Goal: Information Seeking & Learning: Learn about a topic

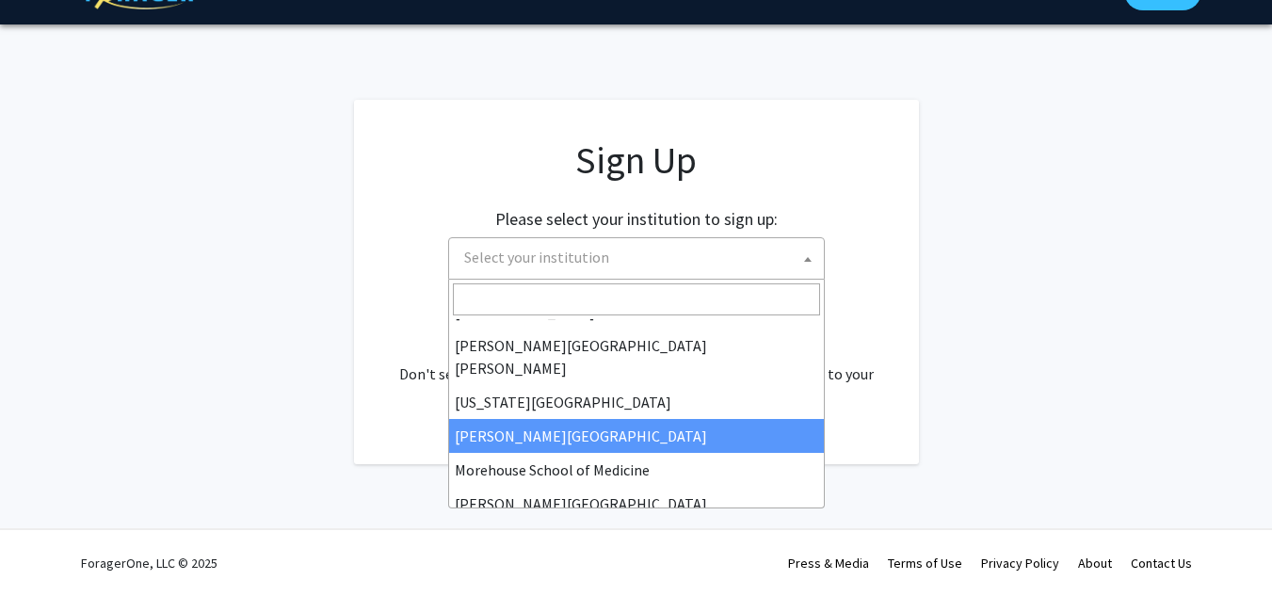
scroll to position [360, 0]
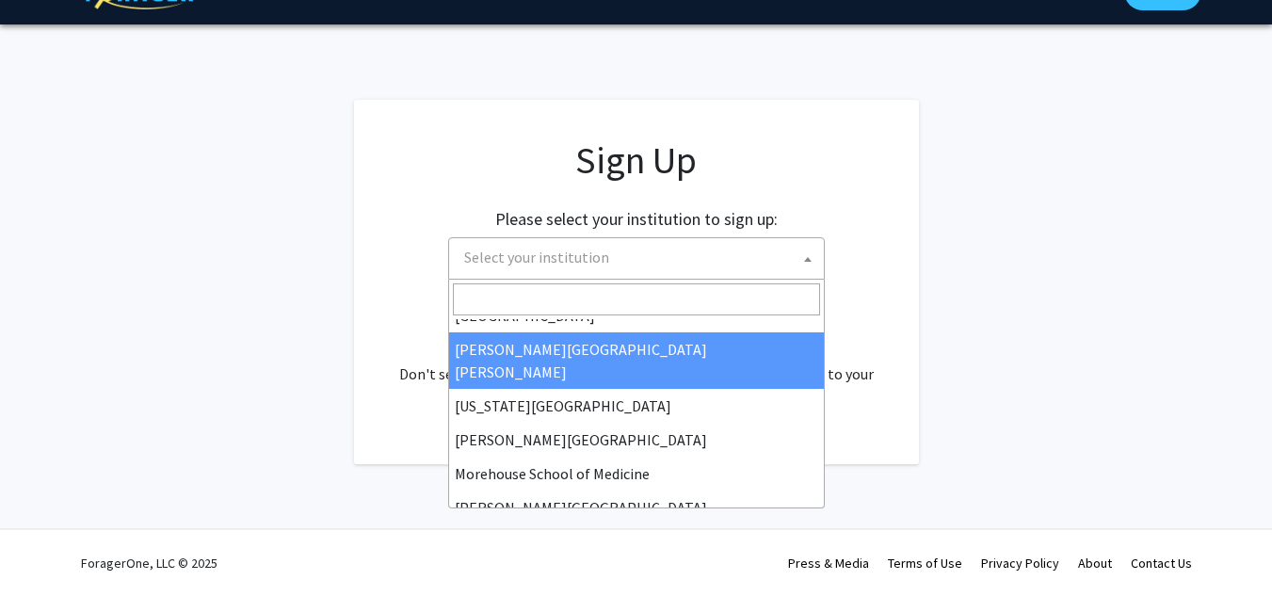
select select "1"
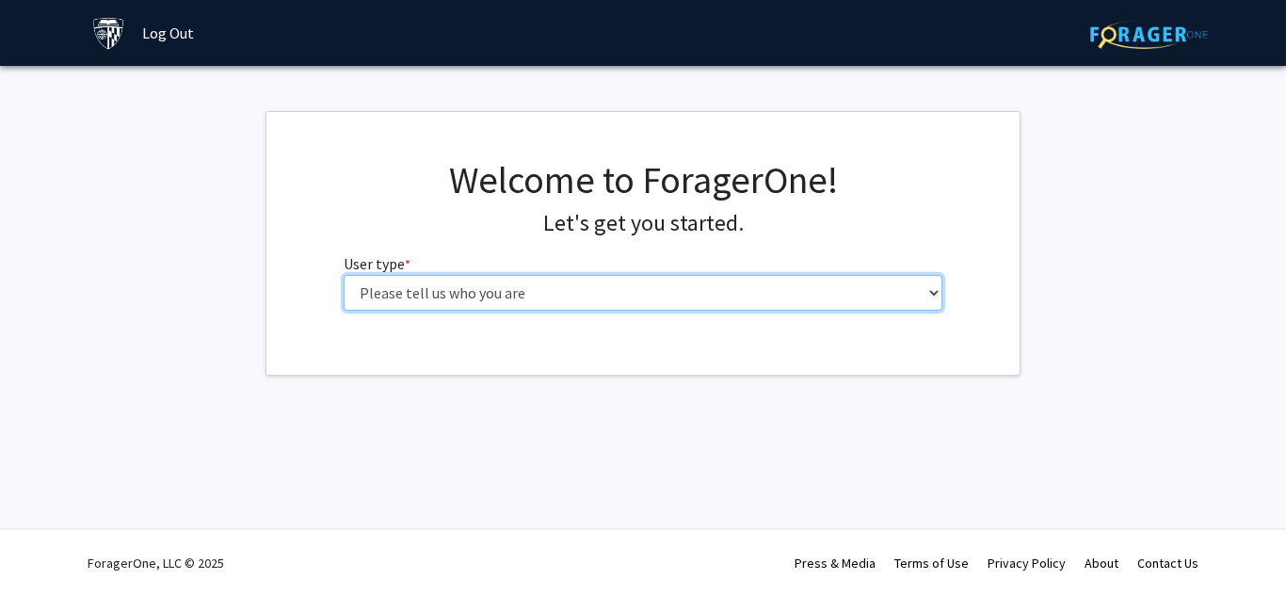
click at [648, 286] on select "Please tell us who you are Undergraduate Student Master's Student Doctoral Cand…" at bounding box center [644, 293] width 600 height 36
select select "3: doc"
click at [344, 275] on select "Please tell us who you are Undergraduate Student Master's Student Doctoral Cand…" at bounding box center [644, 293] width 600 height 36
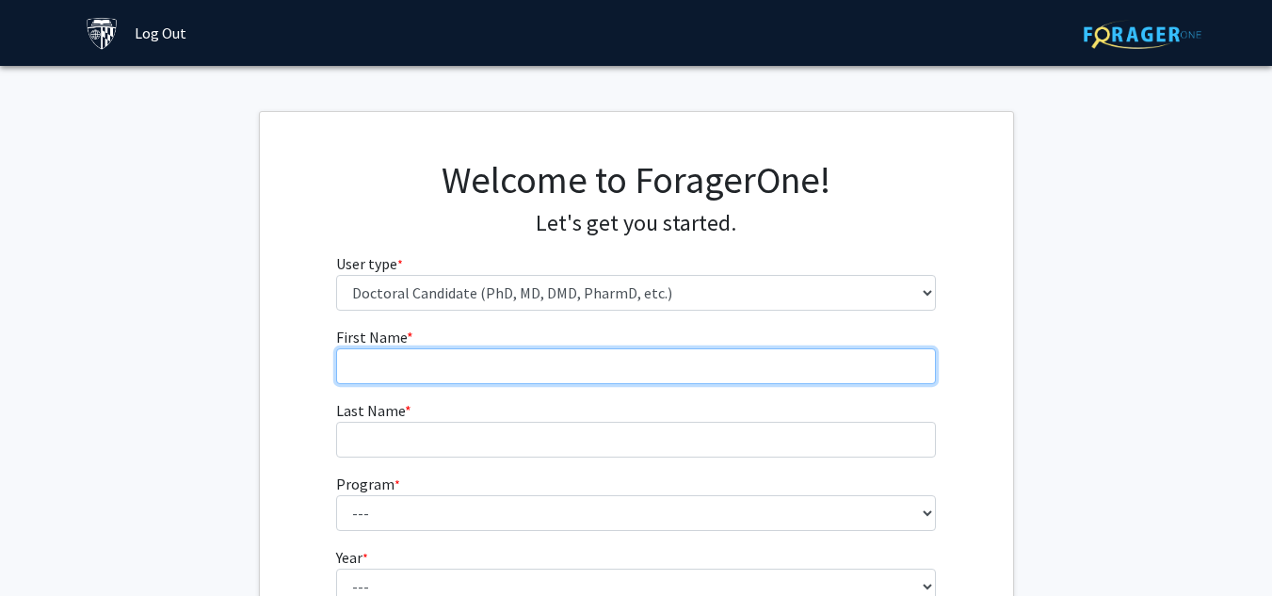
click at [624, 377] on input "First Name * required" at bounding box center [636, 366] width 600 height 36
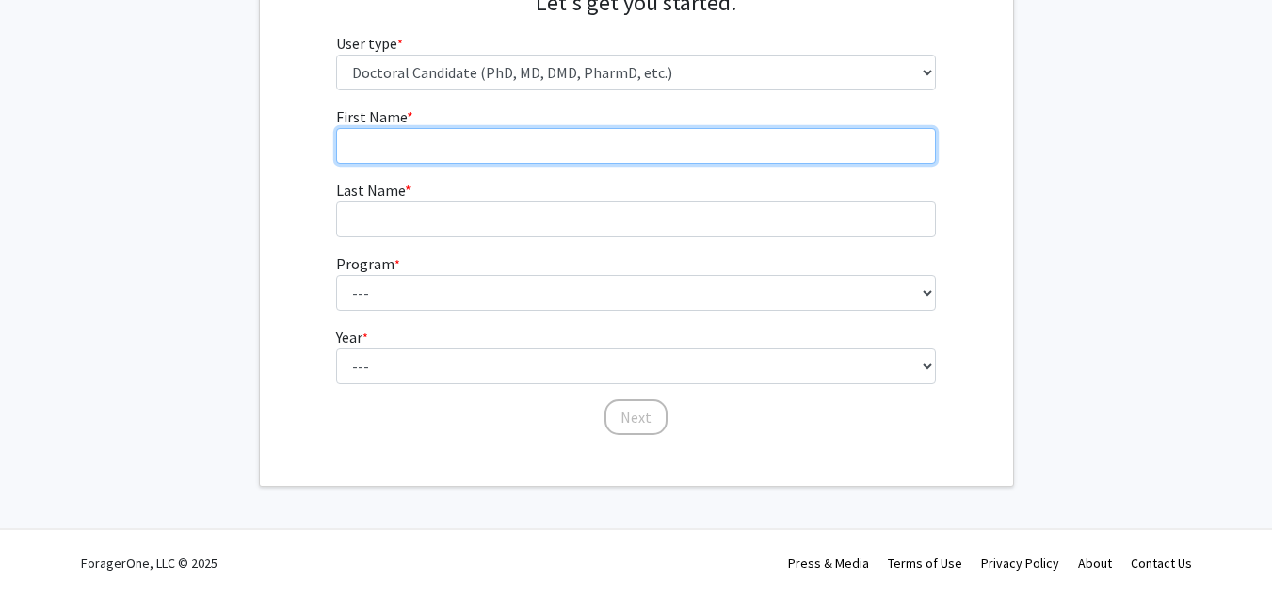
scroll to position [151, 0]
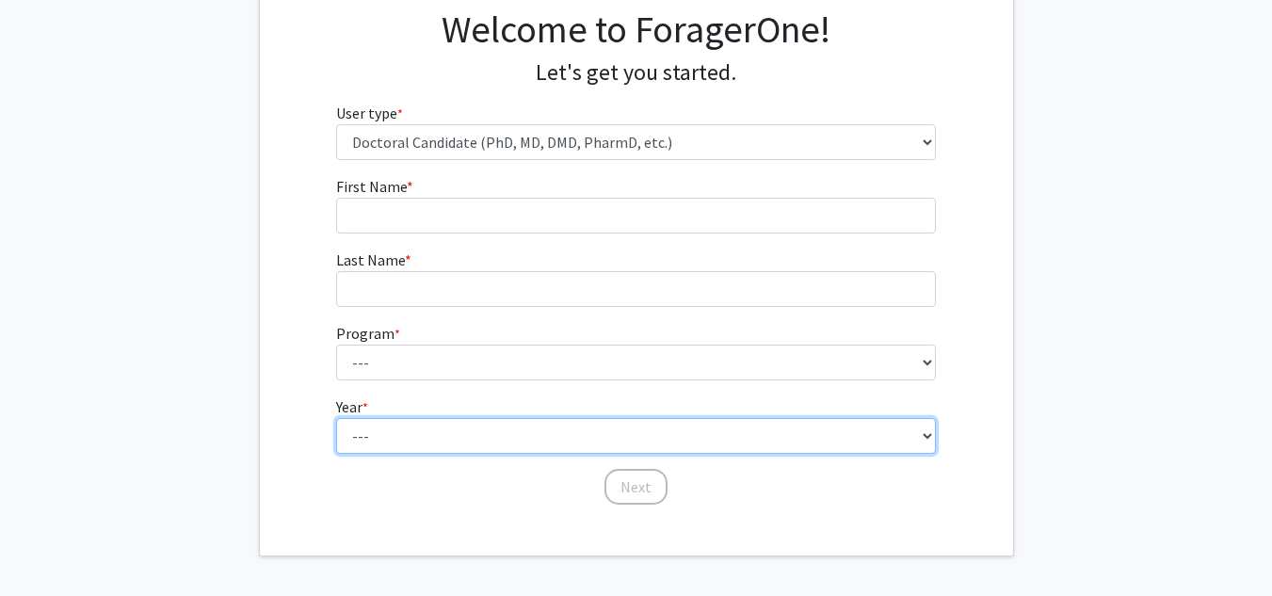
click at [497, 452] on select "--- First Year Second Year Third Year Fourth Year Fifth Year Sixth Year Seventh…" at bounding box center [636, 436] width 600 height 36
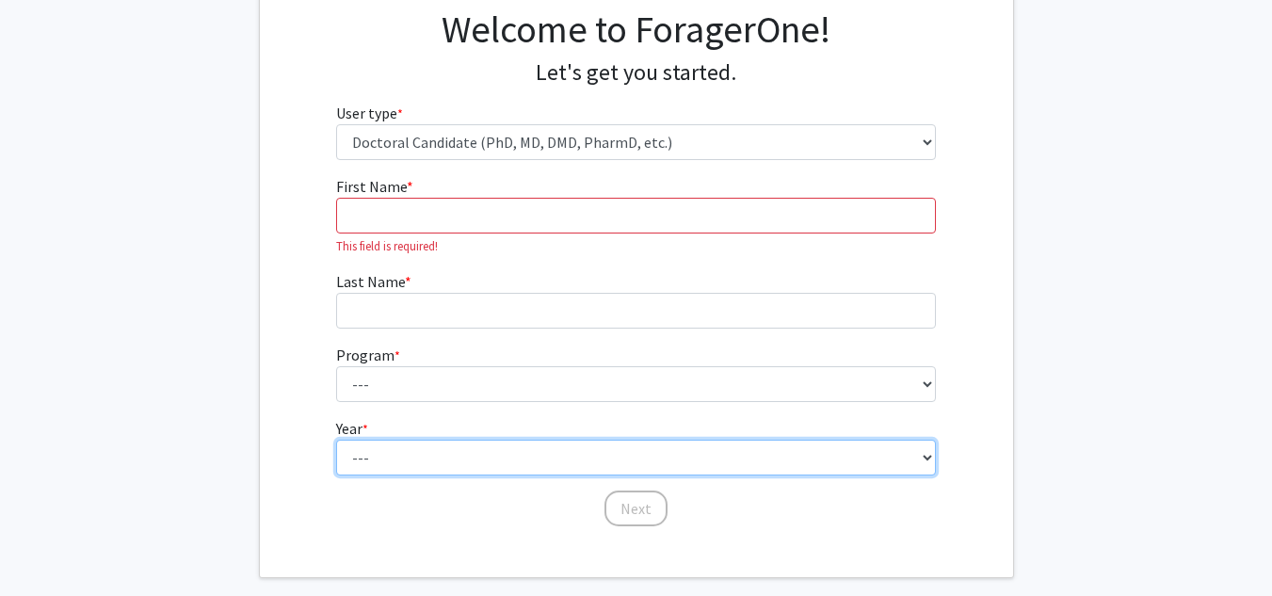
select select "1: first_year"
click at [336, 440] on select "--- First Year Second Year Third Year Fourth Year Fifth Year Sixth Year Seventh…" at bounding box center [636, 458] width 600 height 36
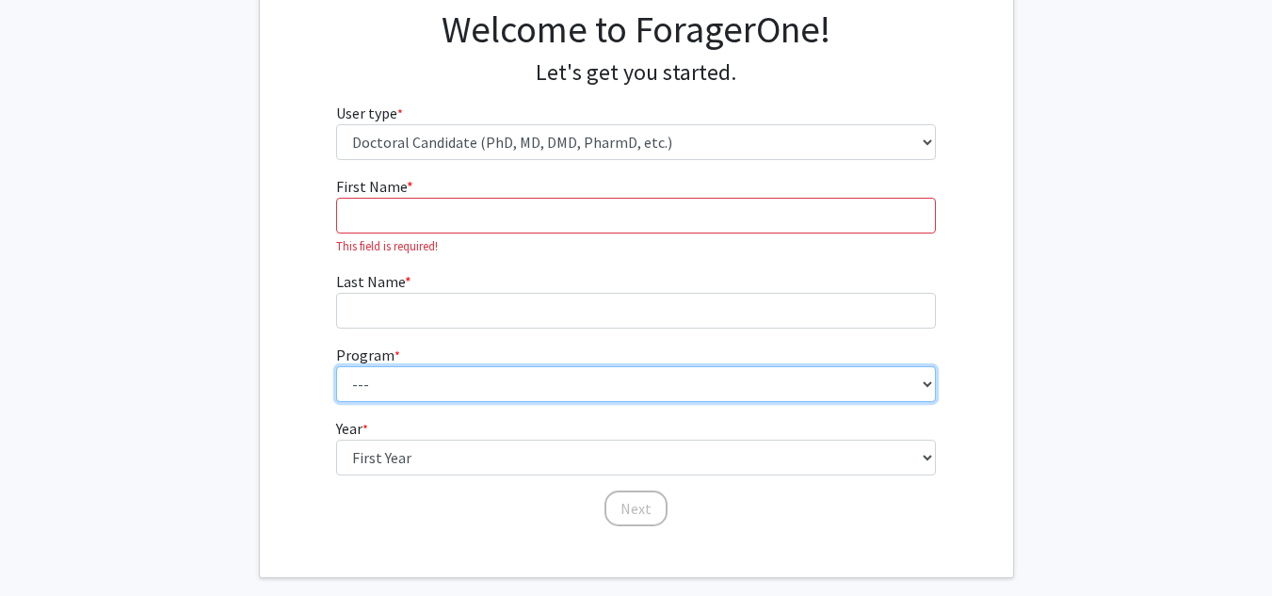
click at [367, 384] on select "--- Adult-Gerontological Acute Care Nurse Practitioner Adult-Gerontological Cri…" at bounding box center [636, 384] width 600 height 36
select select "27: 30"
click at [336, 366] on select "--- Adult-Gerontological Acute Care Nurse Practitioner Adult-Gerontological Cri…" at bounding box center [636, 384] width 600 height 36
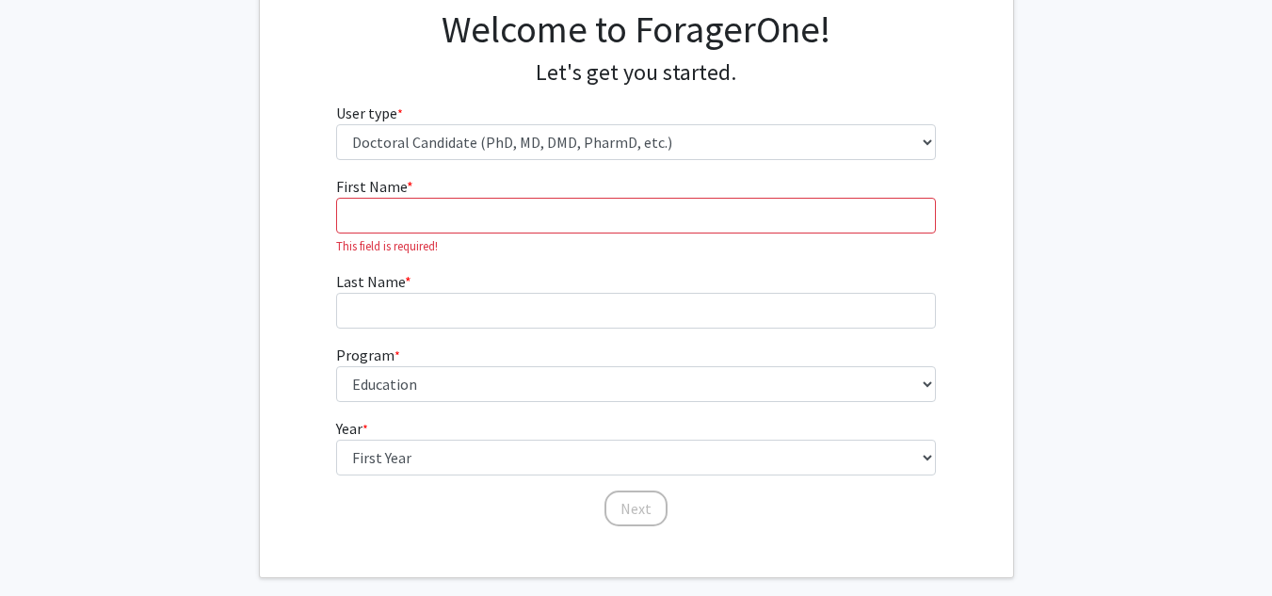
click at [401, 403] on form "First Name * required This field is required! Last Name * required Program * re…" at bounding box center [636, 342] width 600 height 334
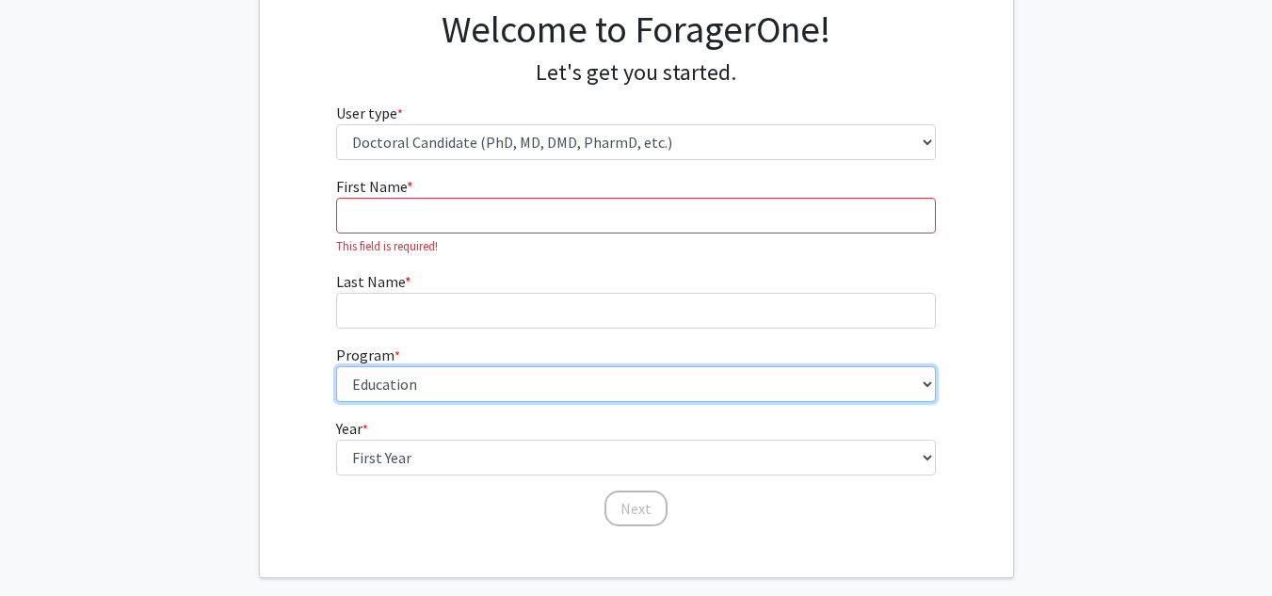
click at [407, 393] on select "--- Adult-Gerontological Acute Care Nurse Practitioner Adult-Gerontological Cri…" at bounding box center [636, 384] width 600 height 36
click at [336, 366] on select "--- Adult-Gerontological Acute Care Nurse Practitioner Adult-Gerontological Cri…" at bounding box center [636, 384] width 600 height 36
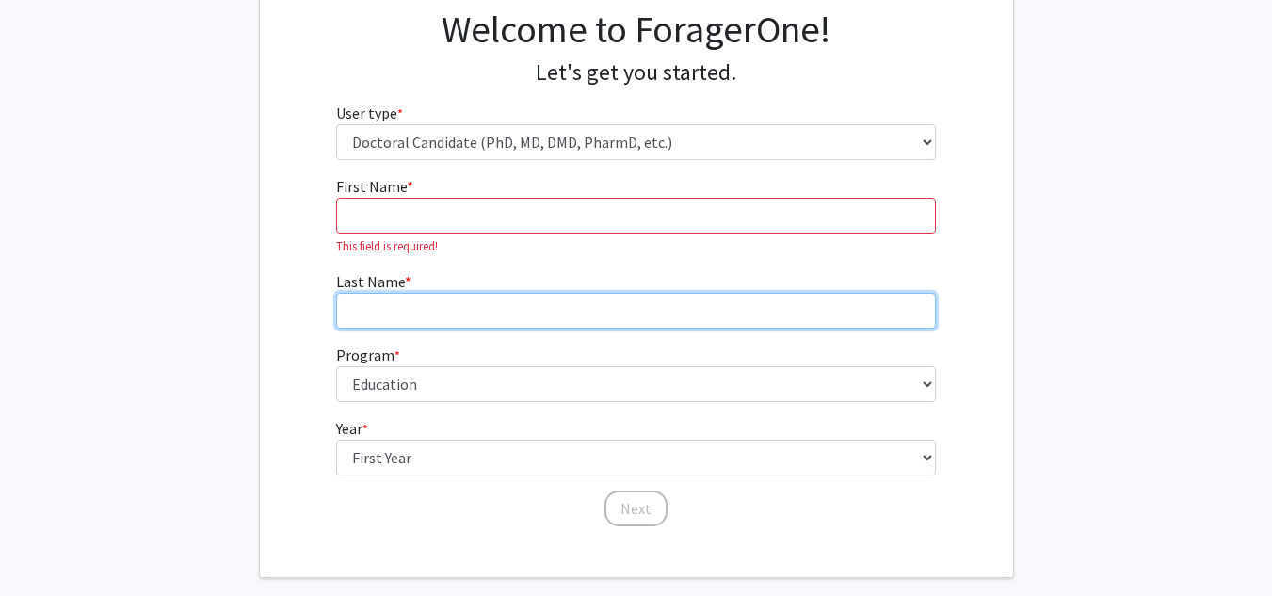
click at [401, 297] on input "Last Name * required" at bounding box center [636, 311] width 600 height 36
type input "[PERSON_NAME]"
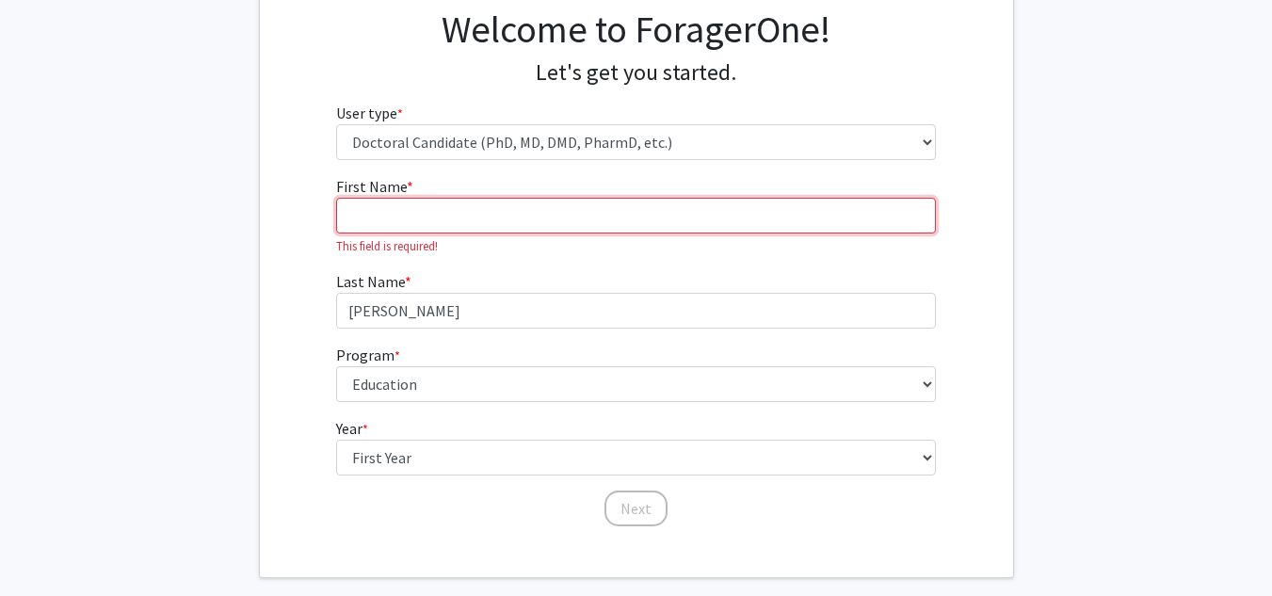
click at [400, 206] on input "First Name * required" at bounding box center [636, 216] width 600 height 36
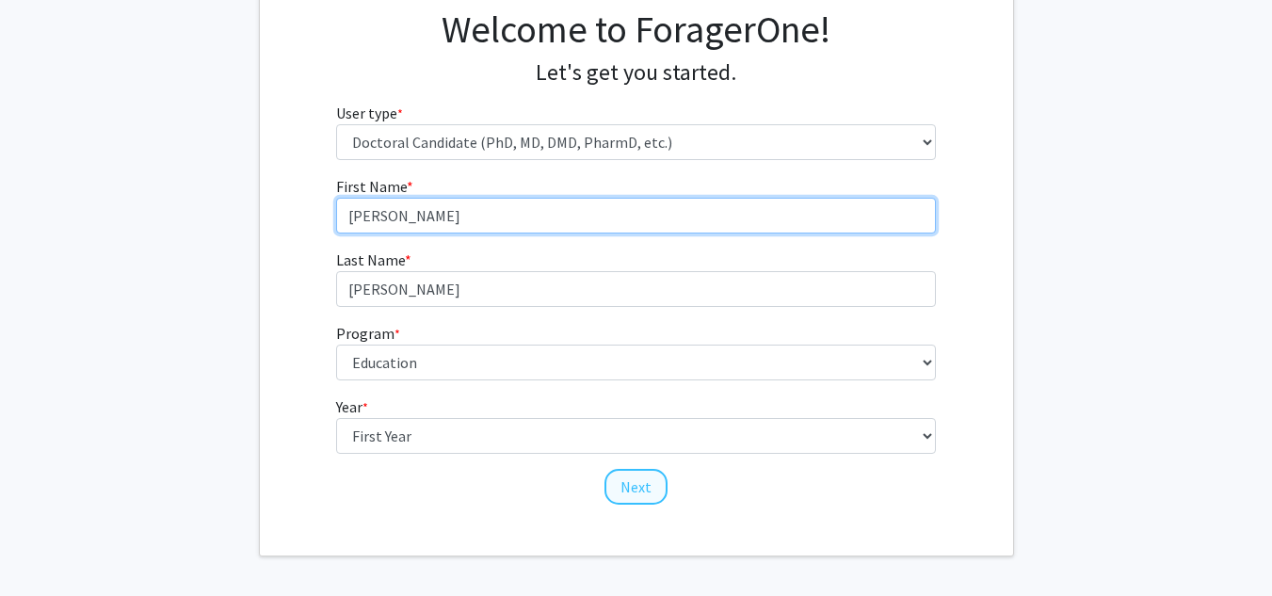
type input "[PERSON_NAME]"
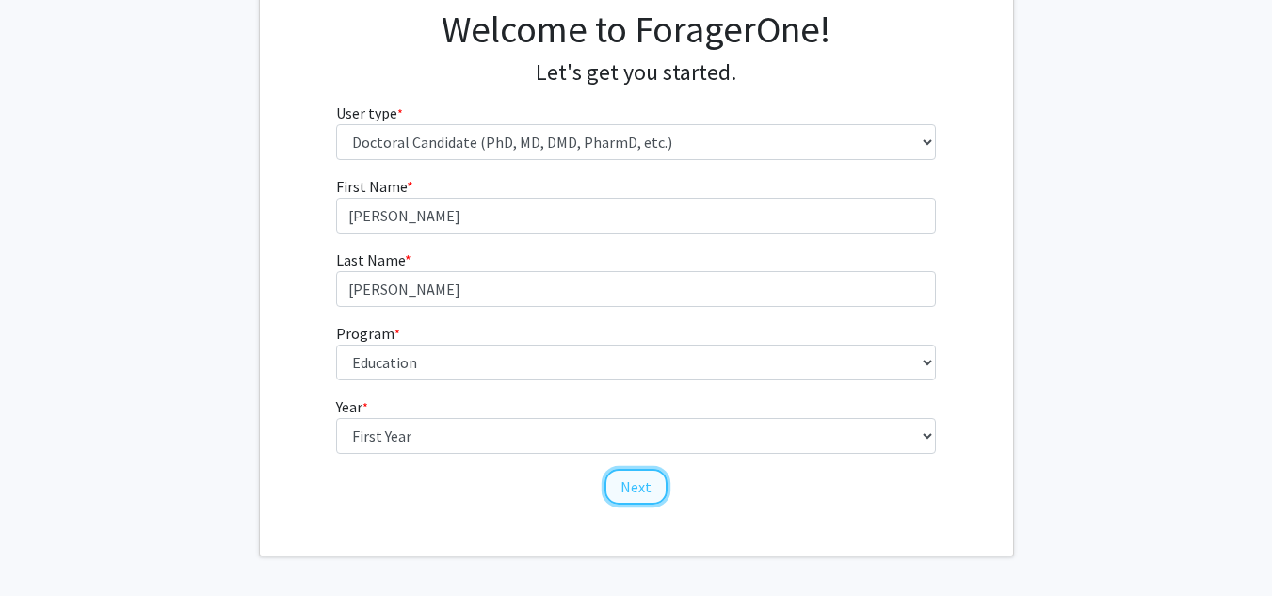
click at [643, 490] on button "Next" at bounding box center [635, 487] width 63 height 36
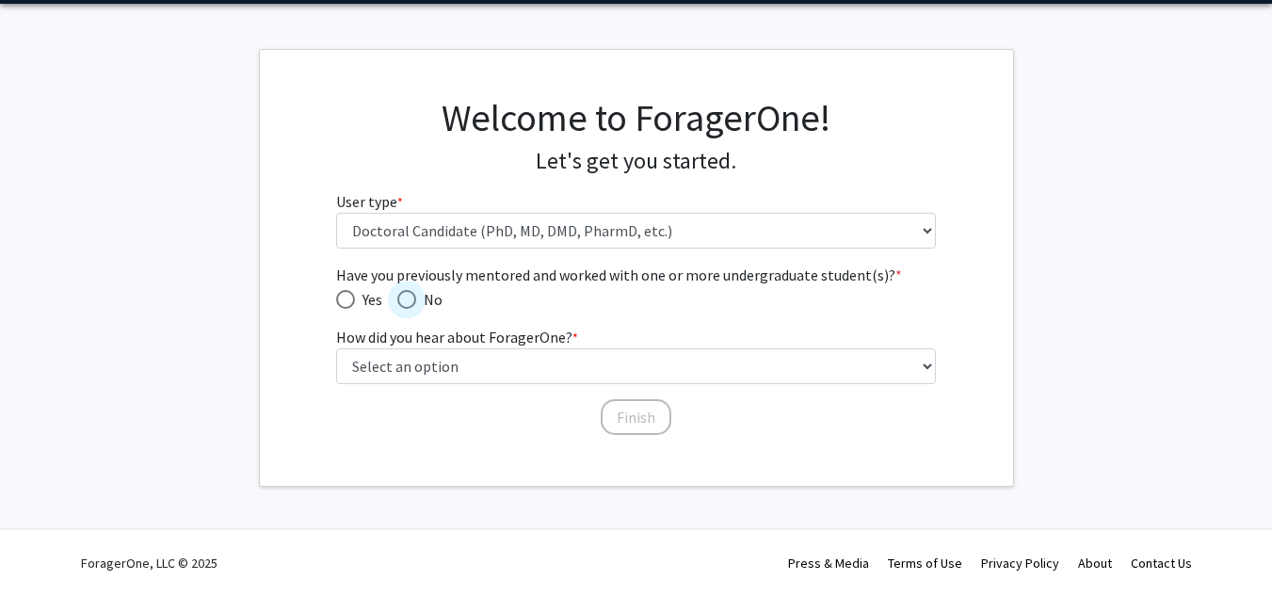
click at [400, 305] on span "Have you previously mentored and worked with one or more undergraduate student(…" at bounding box center [406, 299] width 19 height 19
click at [400, 305] on input "No" at bounding box center [406, 299] width 19 height 19
radio input "true"
click at [420, 384] on div "Have you previously mentored and worked with one or more undergraduate student(…" at bounding box center [636, 341] width 600 height 154
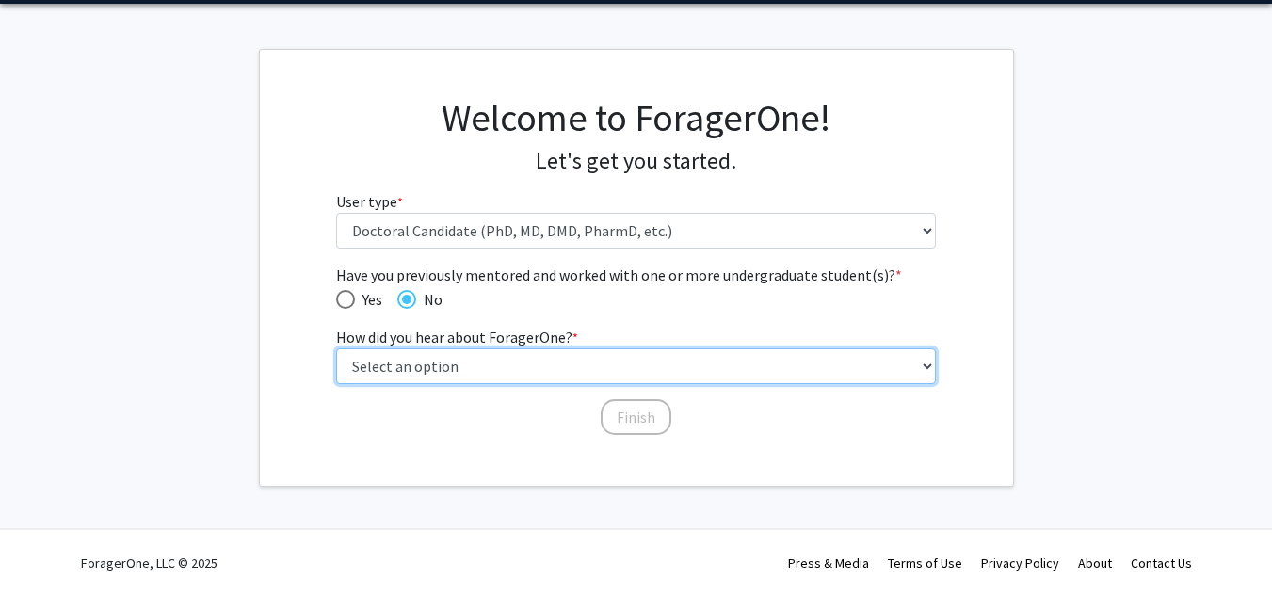
click at [421, 376] on select "Select an option Peer/student recommendation Faculty/staff recommendation Unive…" at bounding box center [636, 366] width 600 height 36
select select "3: university_website"
click at [336, 348] on select "Select an option Peer/student recommendation Faculty/staff recommendation Unive…" at bounding box center [636, 366] width 600 height 36
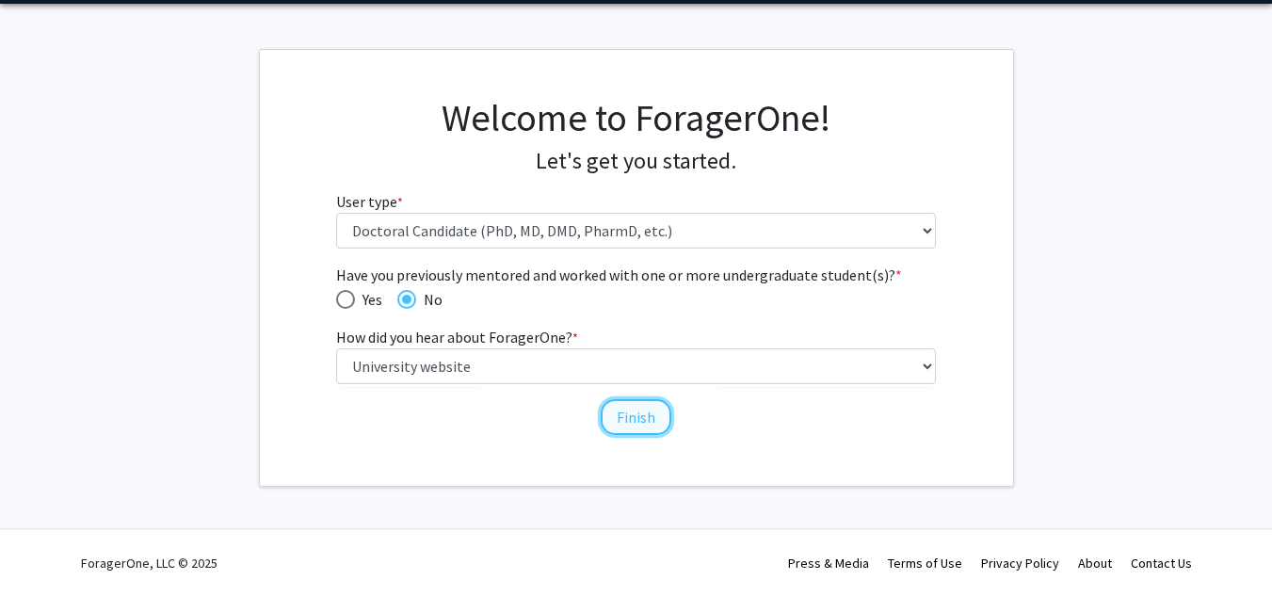
click at [633, 428] on button "Finish" at bounding box center [636, 417] width 71 height 36
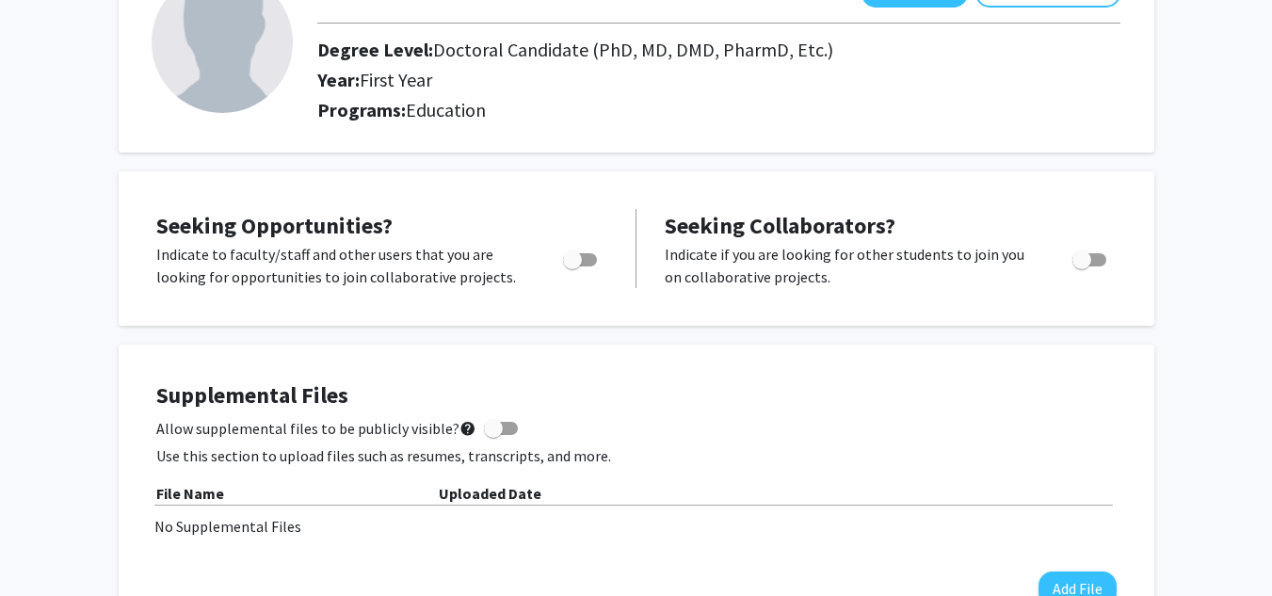
scroll to position [153, 0]
click at [593, 264] on span "Toggle" at bounding box center [580, 258] width 34 height 13
click at [572, 265] on input "Are you actively seeking opportunities?" at bounding box center [571, 265] width 1 height 1
checkbox input "true"
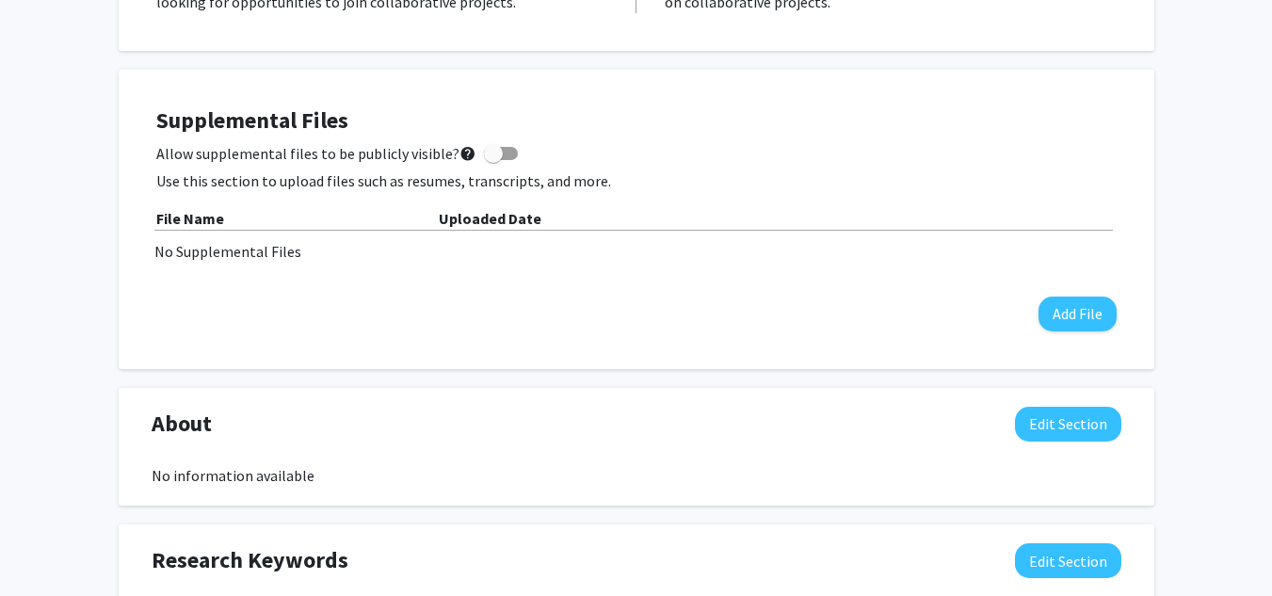
scroll to position [0, 0]
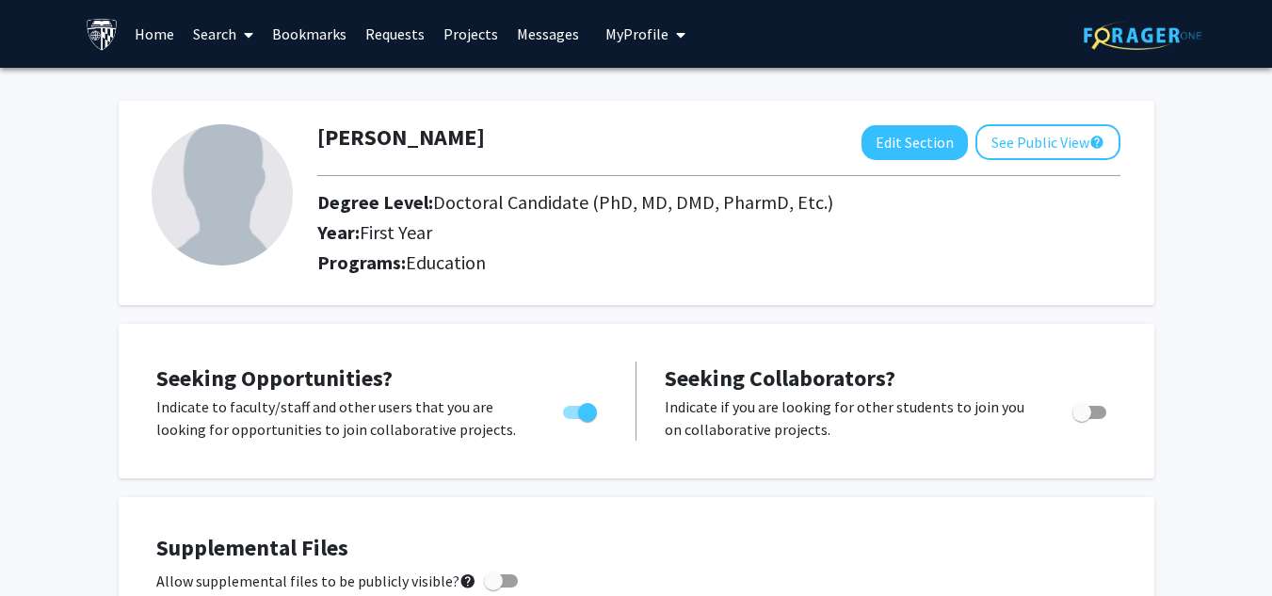
click at [178, 40] on link "Home" at bounding box center [154, 34] width 58 height 66
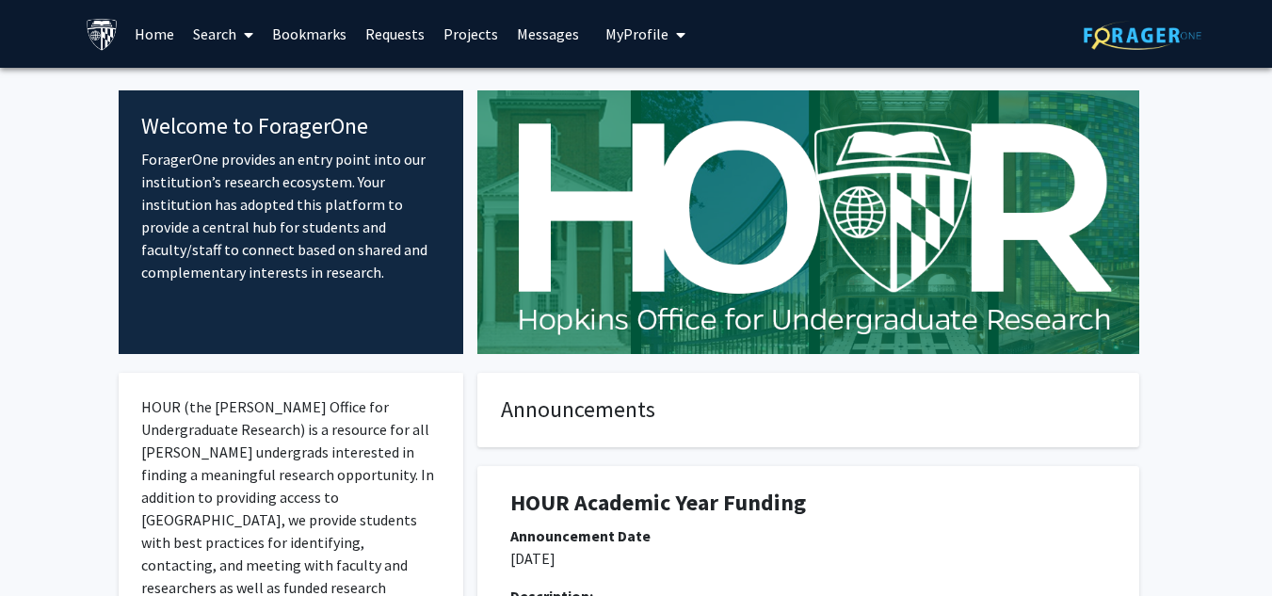
scroll to position [25, 0]
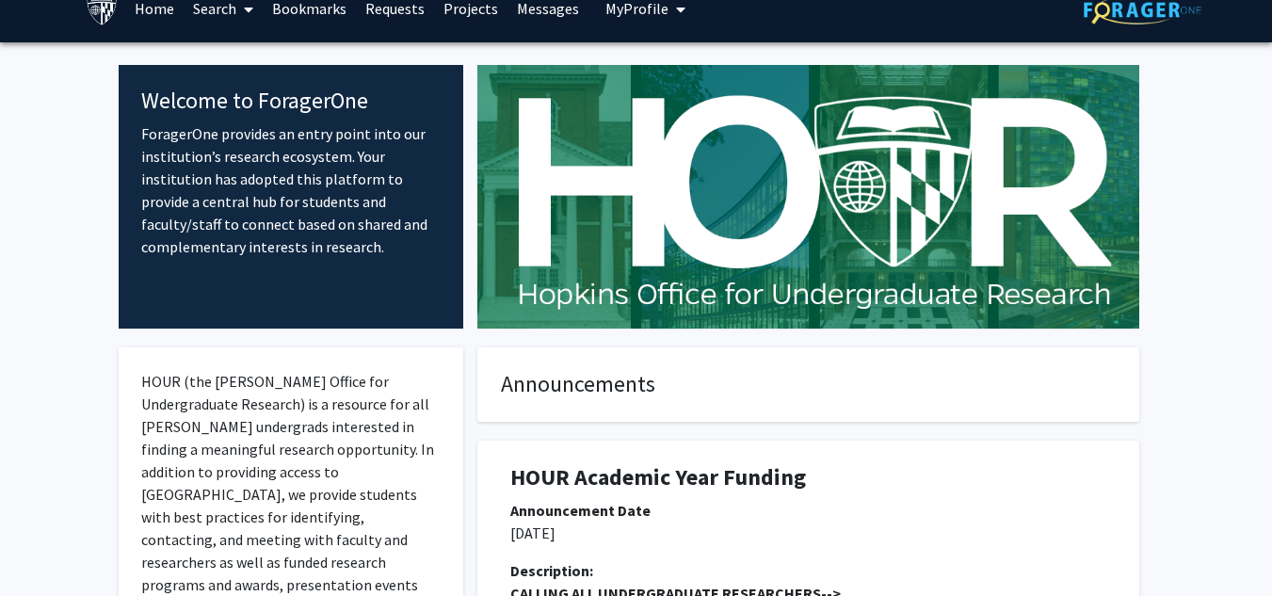
click at [249, 16] on icon at bounding box center [248, 9] width 9 height 15
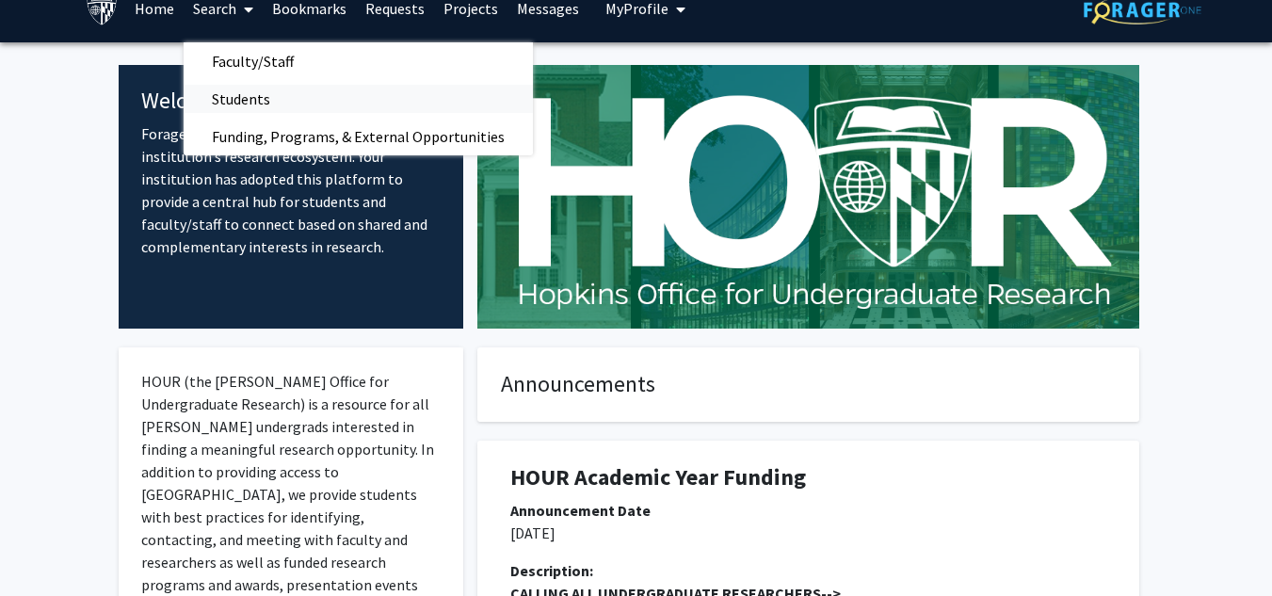
click at [242, 88] on span "Students" at bounding box center [241, 99] width 115 height 38
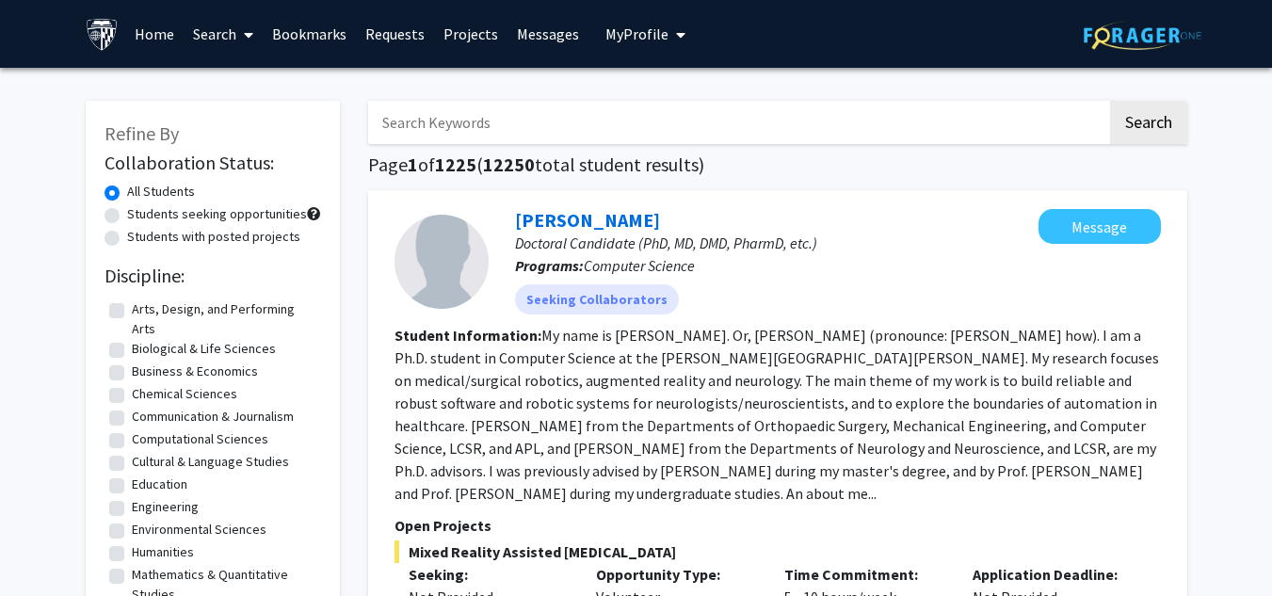
click at [151, 480] on label "Education" at bounding box center [160, 484] width 56 height 20
click at [144, 480] on input "Education" at bounding box center [138, 480] width 12 height 12
checkbox input "true"
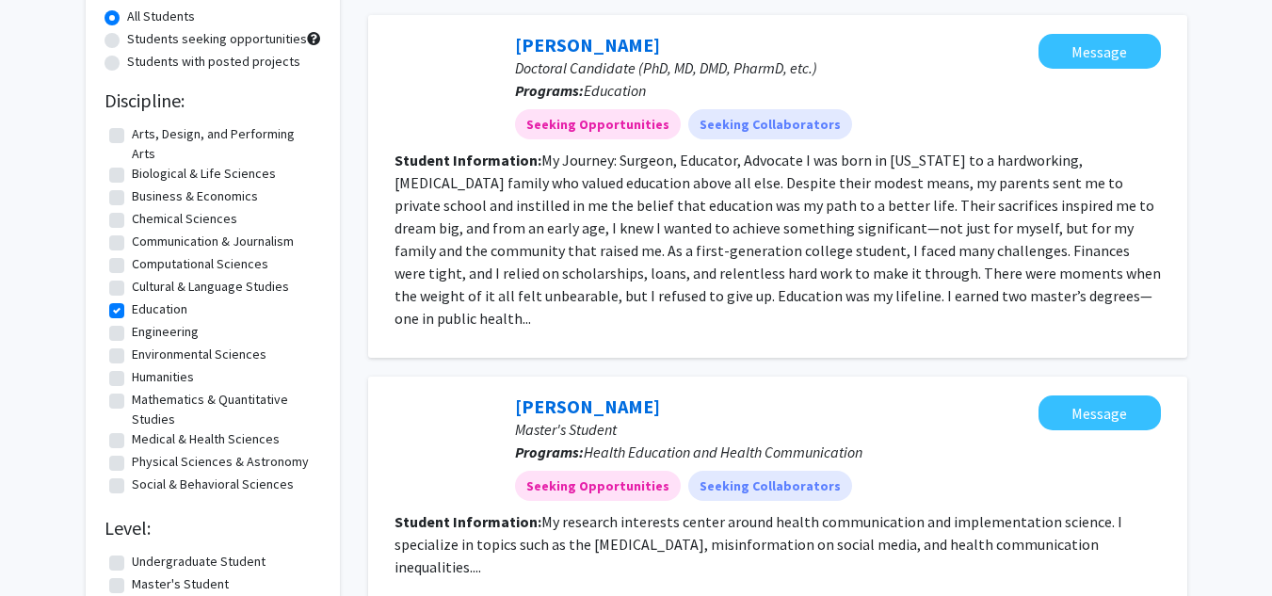
scroll to position [176, 0]
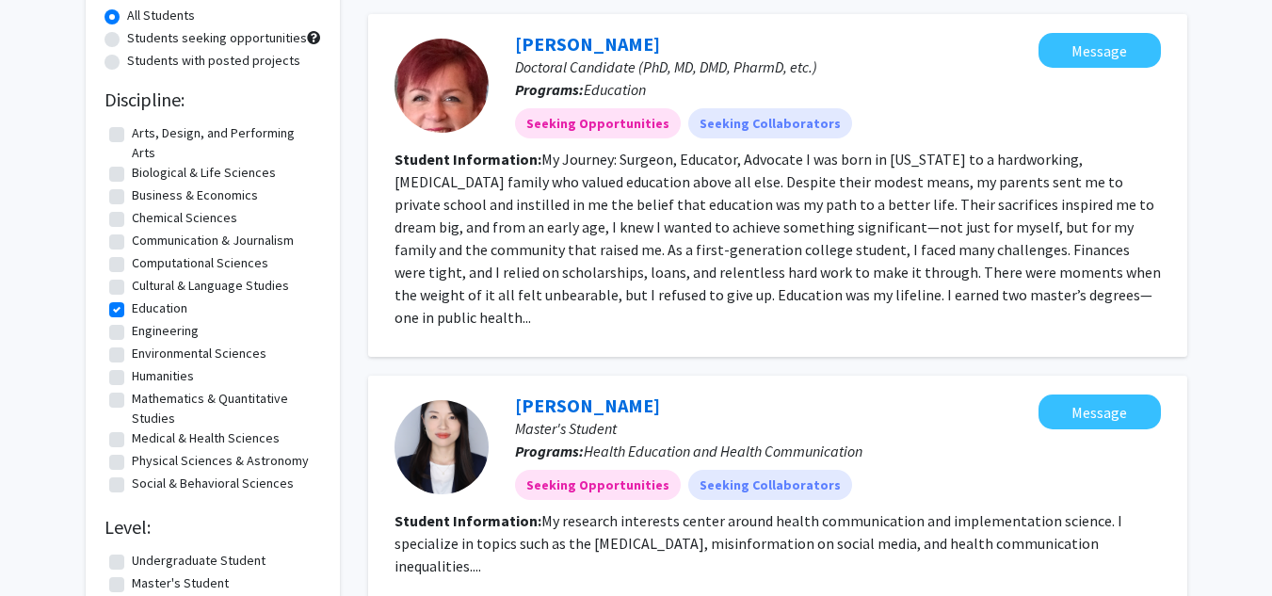
click at [262, 485] on label "Social & Behavioral Sciences" at bounding box center [213, 484] width 162 height 20
click at [144, 485] on input "Social & Behavioral Sciences" at bounding box center [138, 480] width 12 height 12
checkbox input "true"
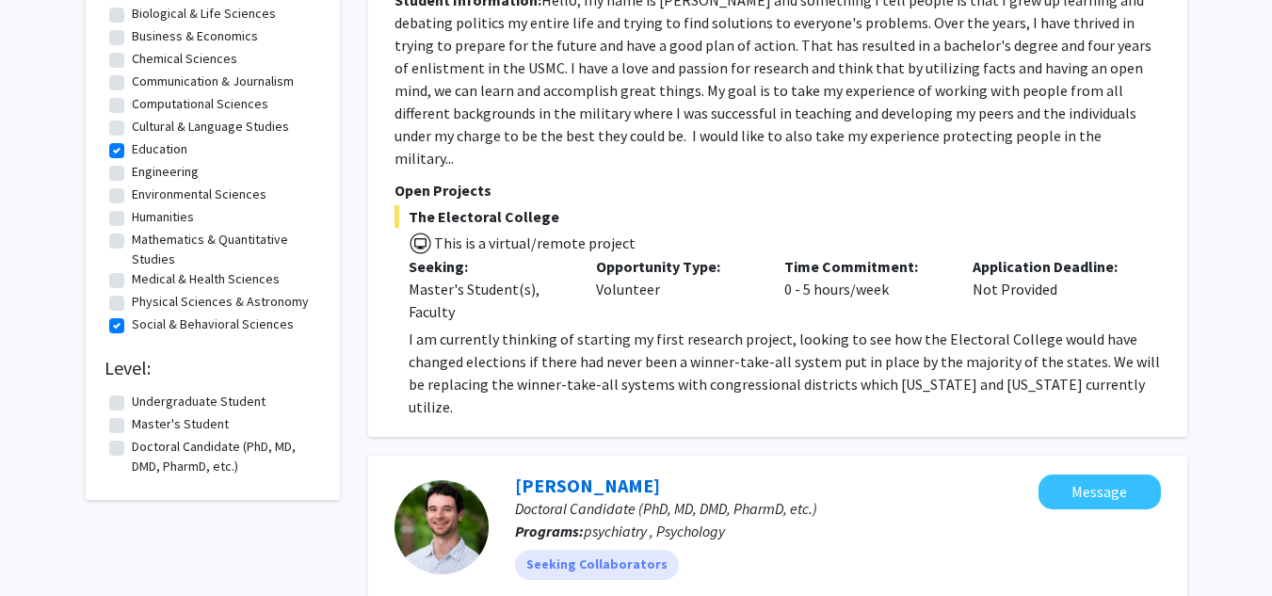
scroll to position [242, 0]
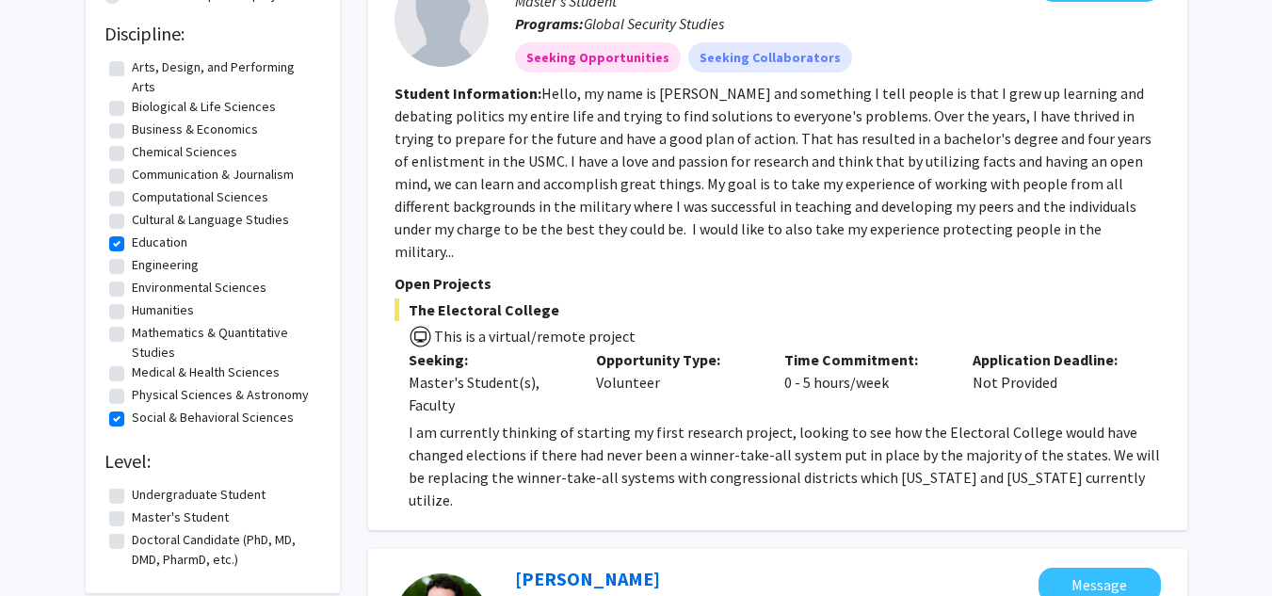
click at [178, 411] on label "Social & Behavioral Sciences" at bounding box center [213, 418] width 162 height 20
click at [144, 411] on input "Social & Behavioral Sciences" at bounding box center [138, 414] width 12 height 12
checkbox input "false"
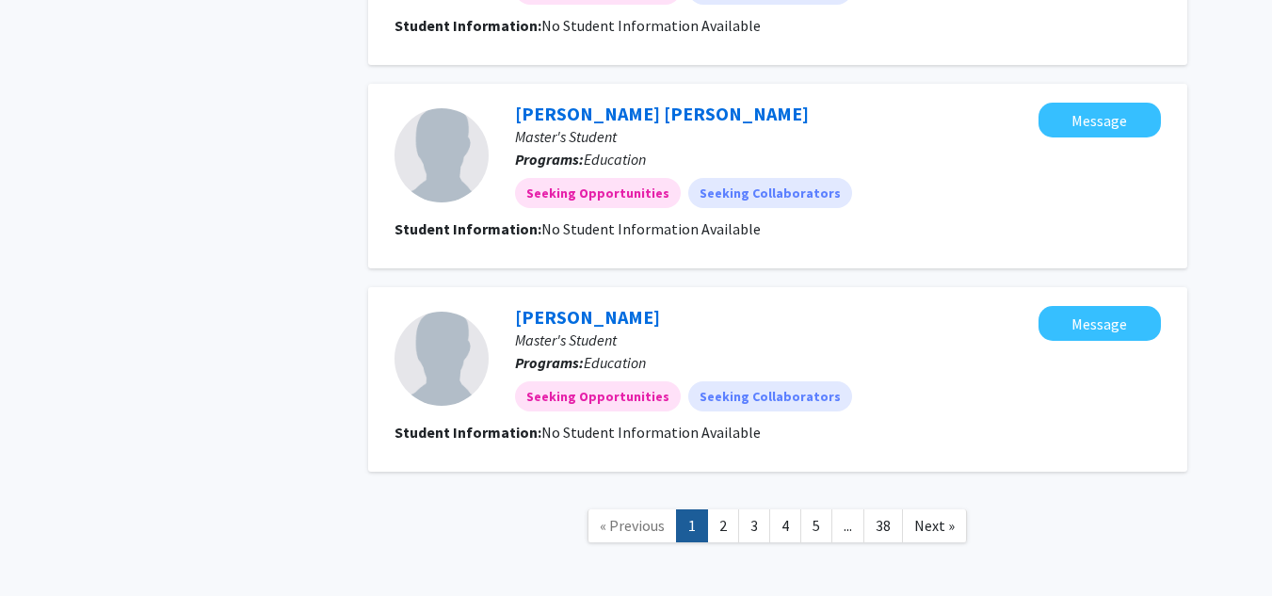
scroll to position [1937, 0]
click at [732, 508] on link "2" at bounding box center [723, 524] width 32 height 33
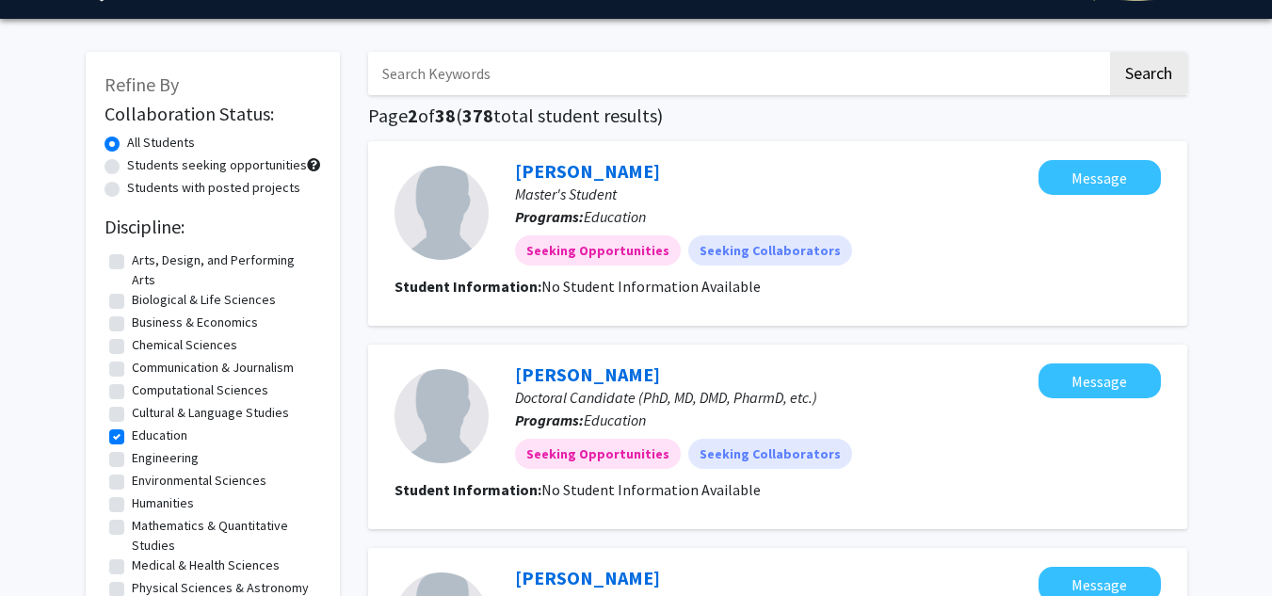
scroll to position [50, 0]
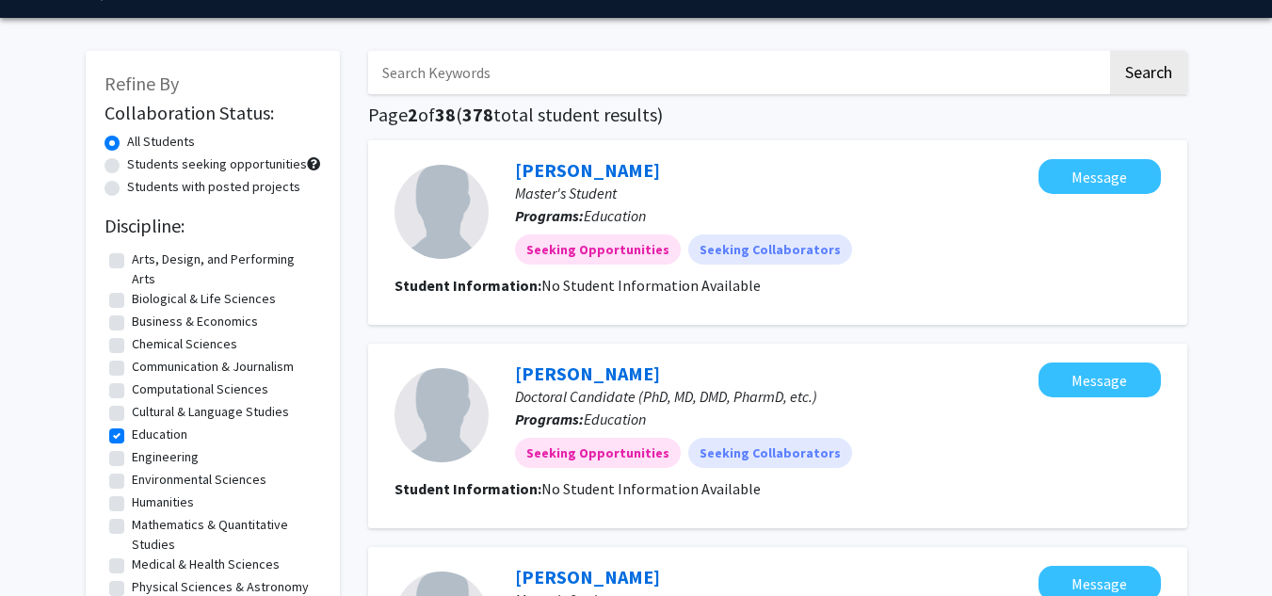
click at [247, 185] on label "Students with posted projects" at bounding box center [213, 187] width 173 height 20
click at [139, 185] on input "Students with posted projects" at bounding box center [133, 183] width 12 height 12
radio input "true"
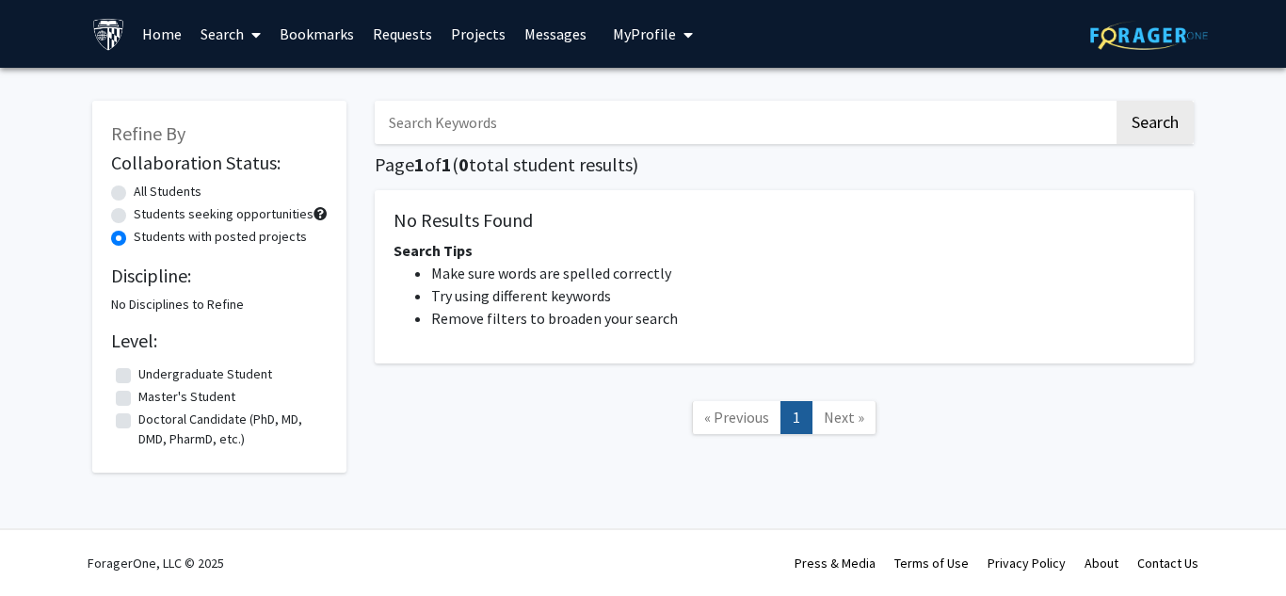
click at [220, 60] on link "Search" at bounding box center [230, 34] width 79 height 66
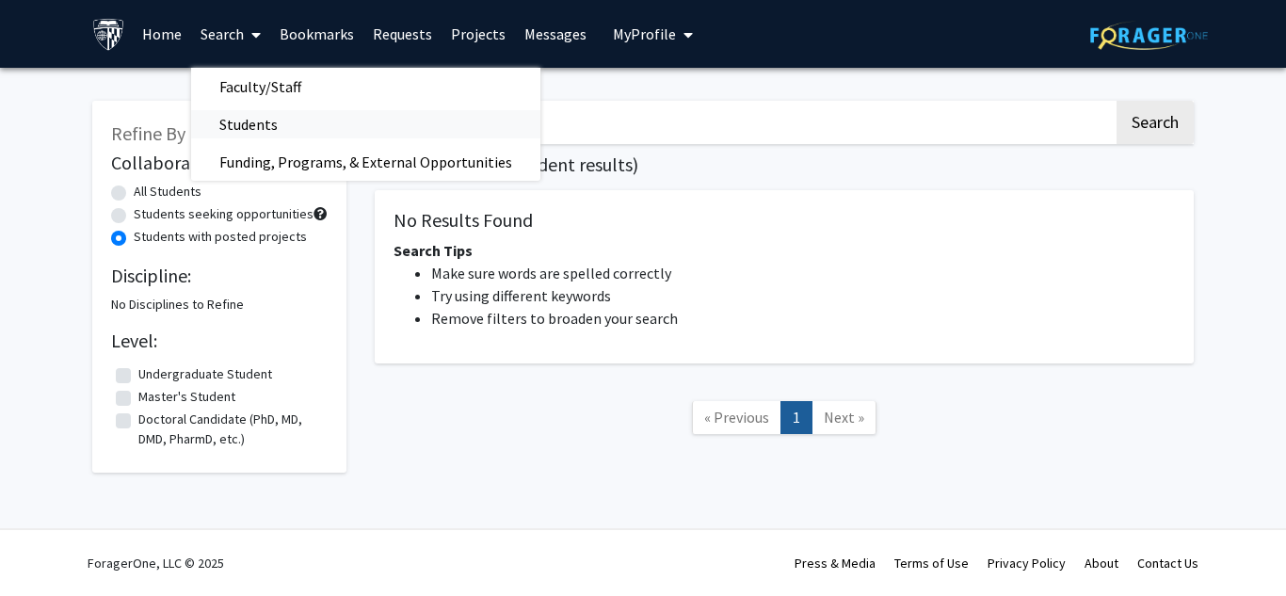
click at [229, 132] on span "Students" at bounding box center [248, 124] width 115 height 38
radio input "true"
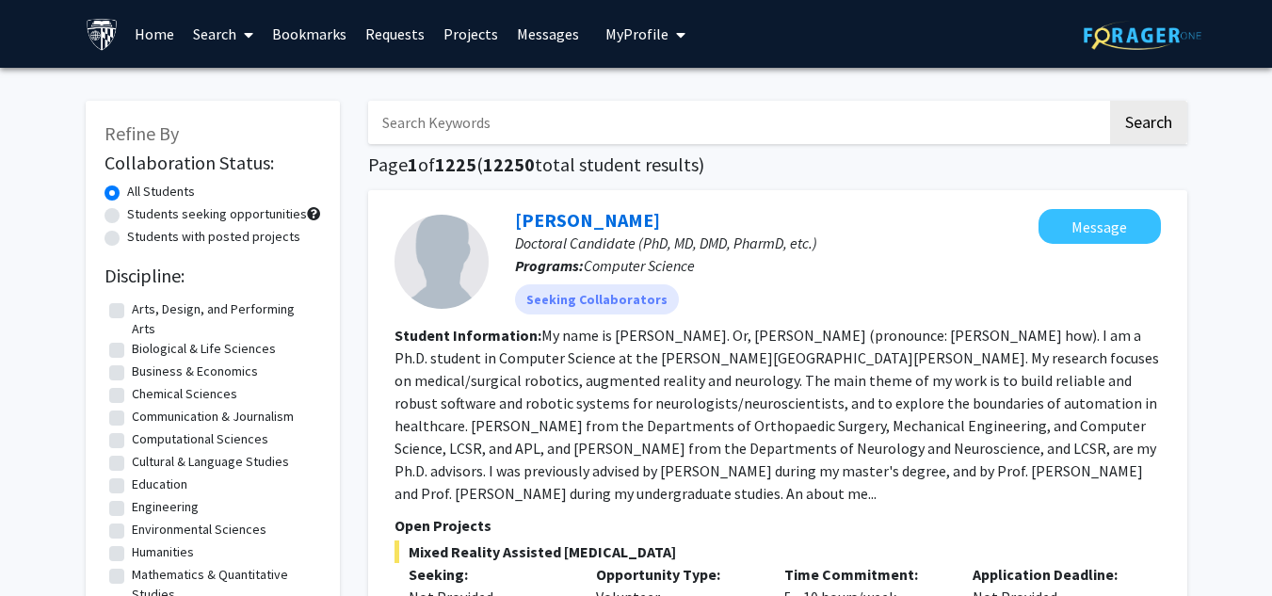
click at [189, 237] on label "Students with posted projects" at bounding box center [213, 237] width 173 height 20
click at [139, 237] on input "Students with posted projects" at bounding box center [133, 233] width 12 height 12
radio input "true"
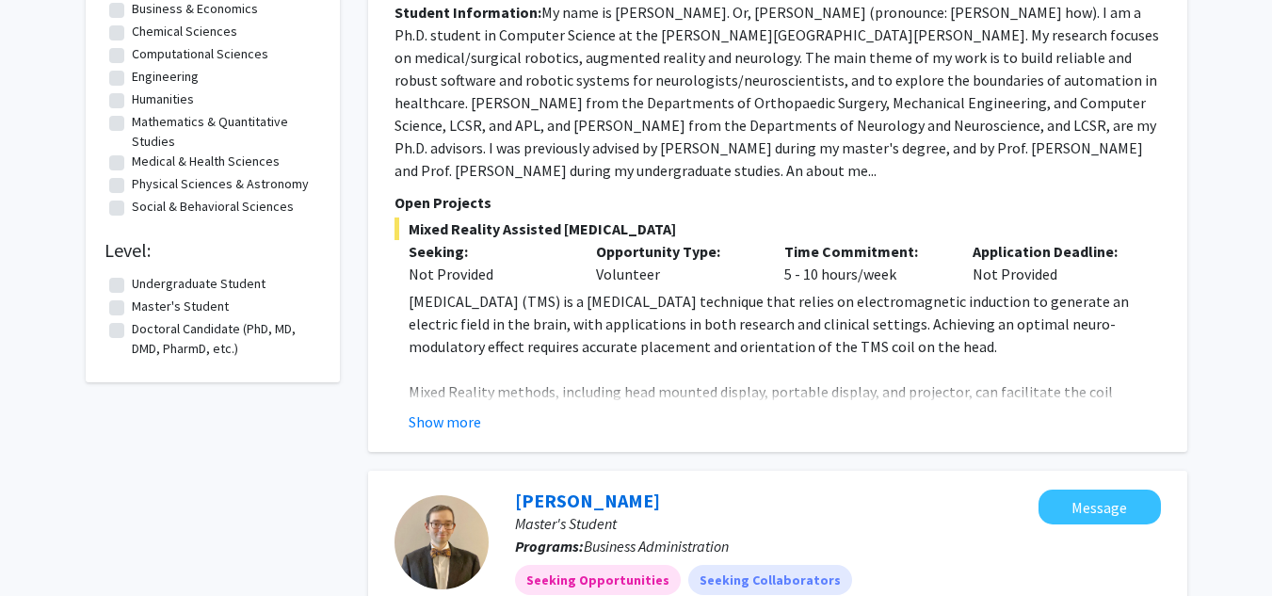
scroll to position [356, 0]
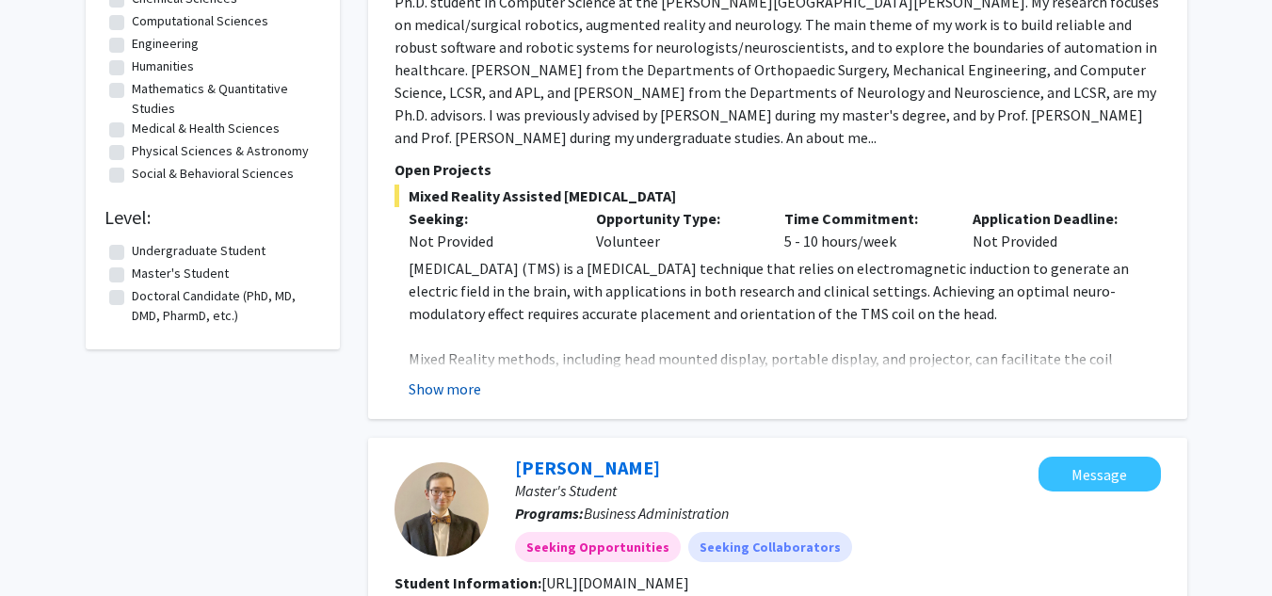
click at [473, 385] on button "Show more" at bounding box center [445, 388] width 72 height 23
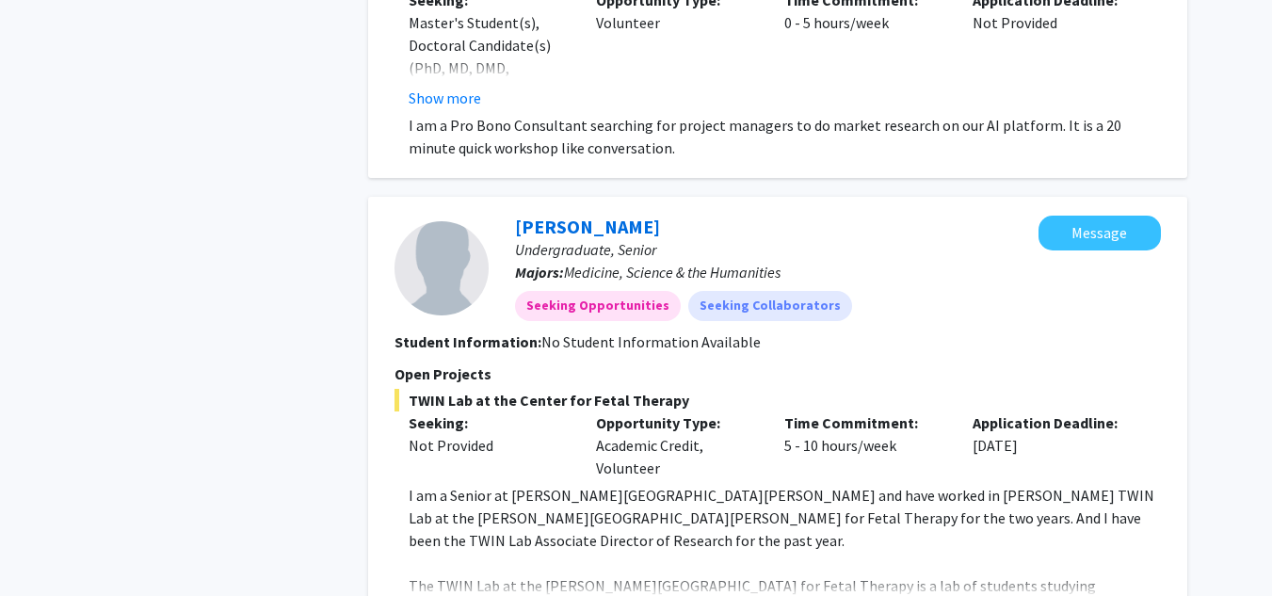
scroll to position [3901, 0]
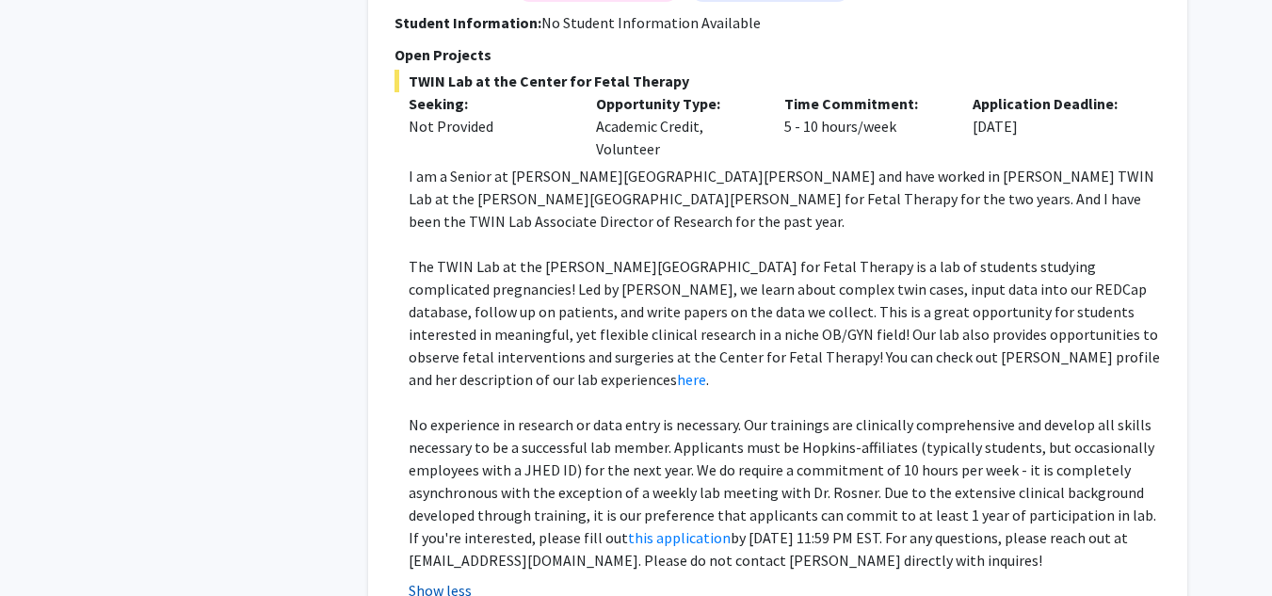
scroll to position [4219, 0]
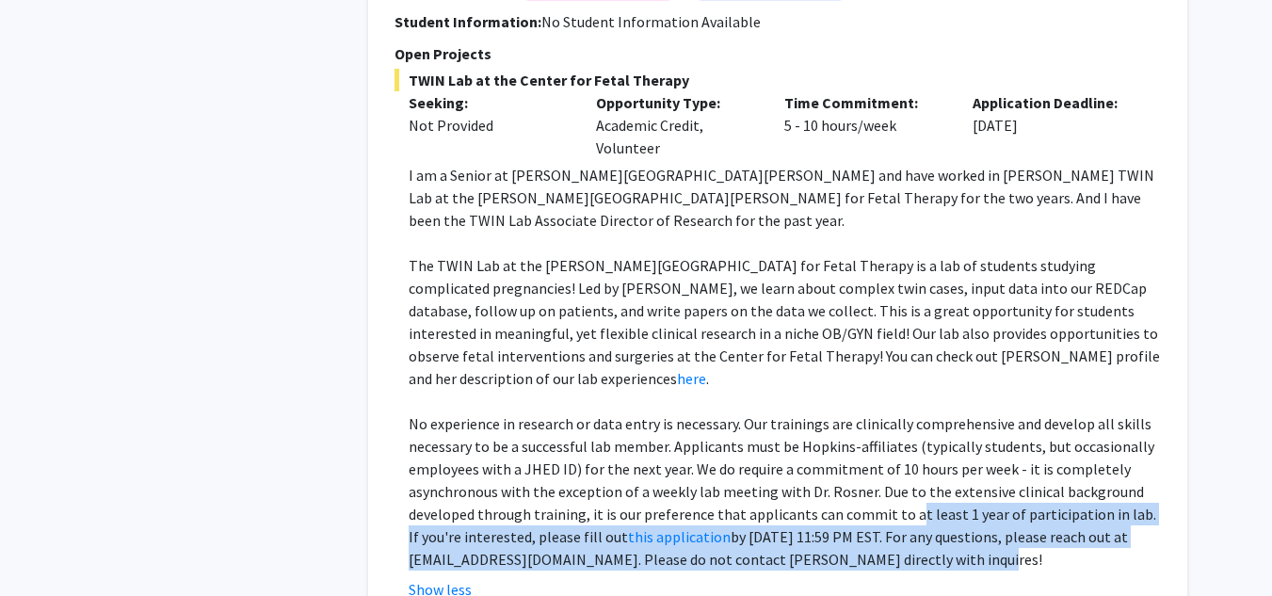
drag, startPoint x: 899, startPoint y: 375, endPoint x: 903, endPoint y: 325, distance: 50.0
click at [903, 412] on p "No experience in research or data entry is necessary. Our trainings are clinica…" at bounding box center [785, 491] width 752 height 158
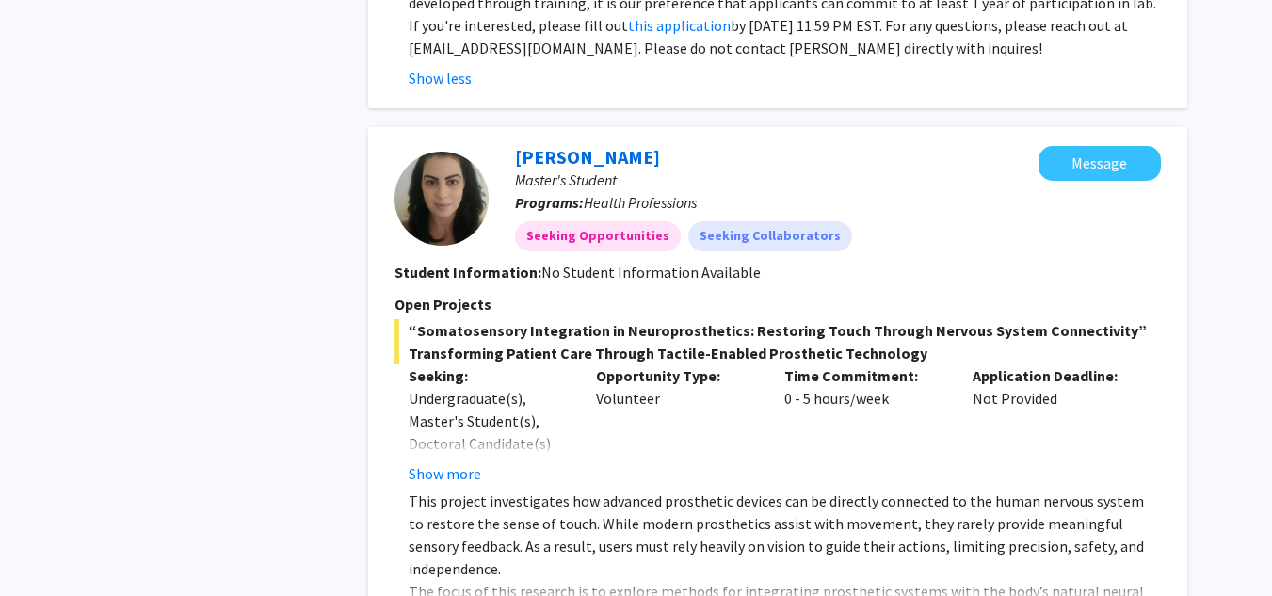
scroll to position [4731, 0]
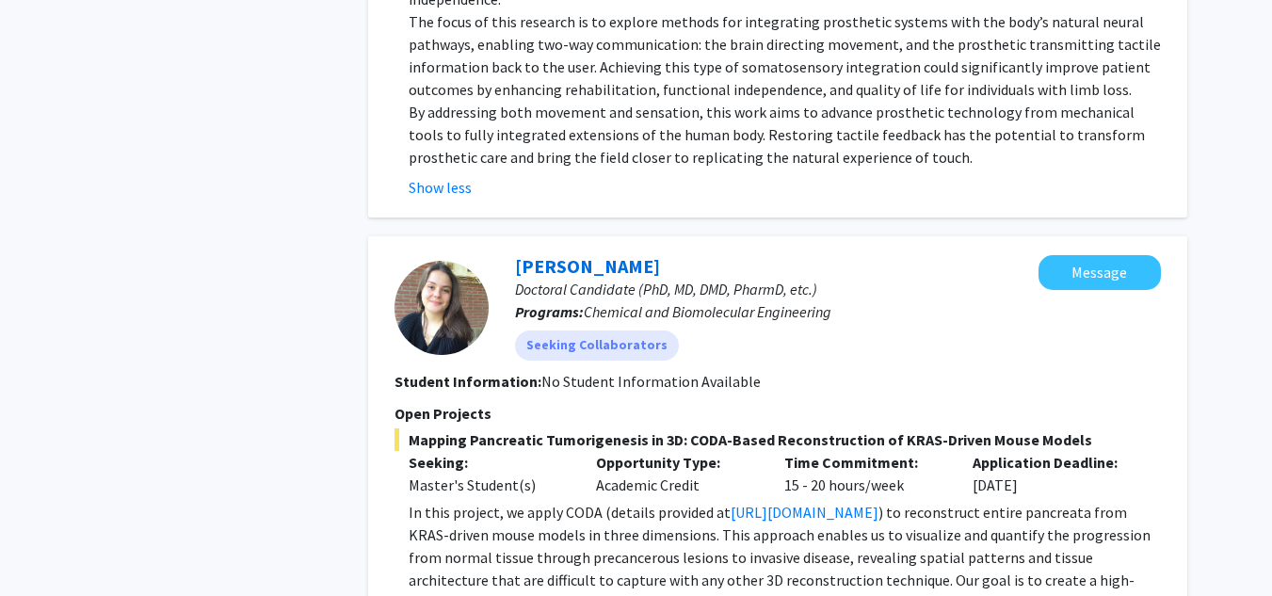
scroll to position [5311, 0]
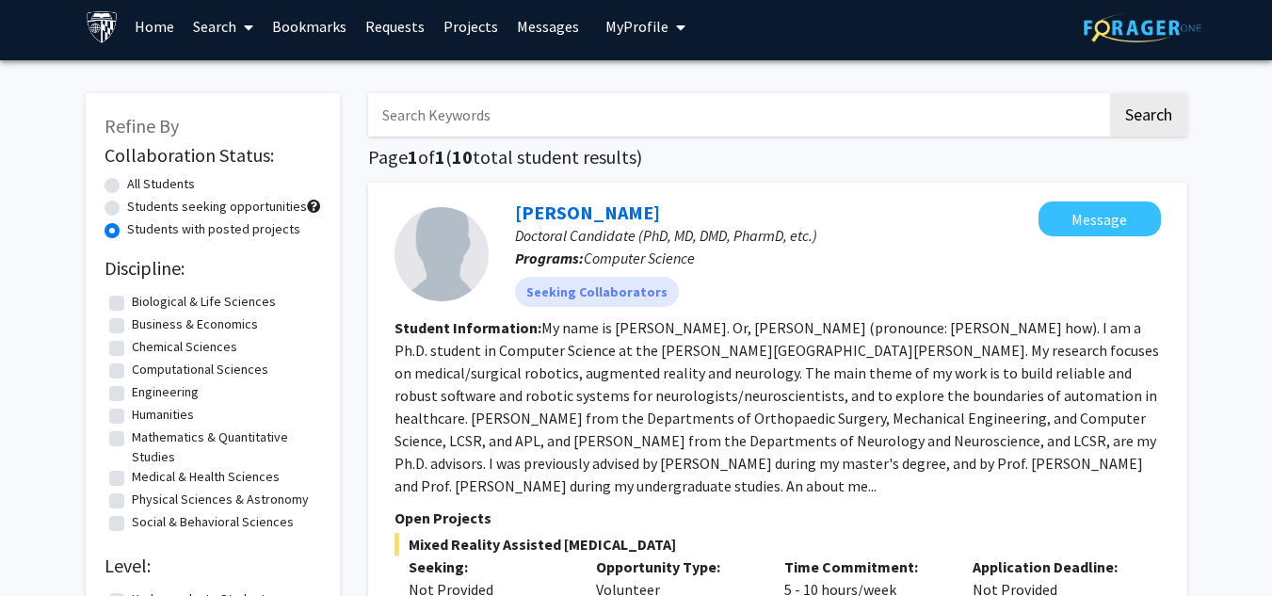
scroll to position [0, 0]
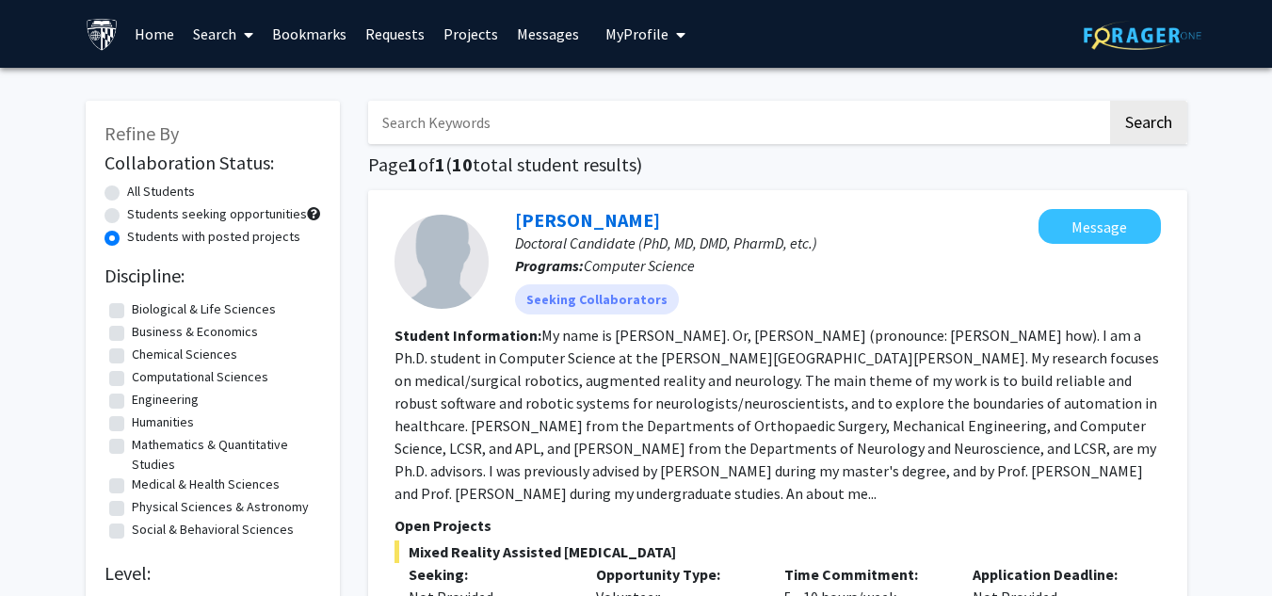
click at [146, 37] on link "Home" at bounding box center [154, 34] width 58 height 66
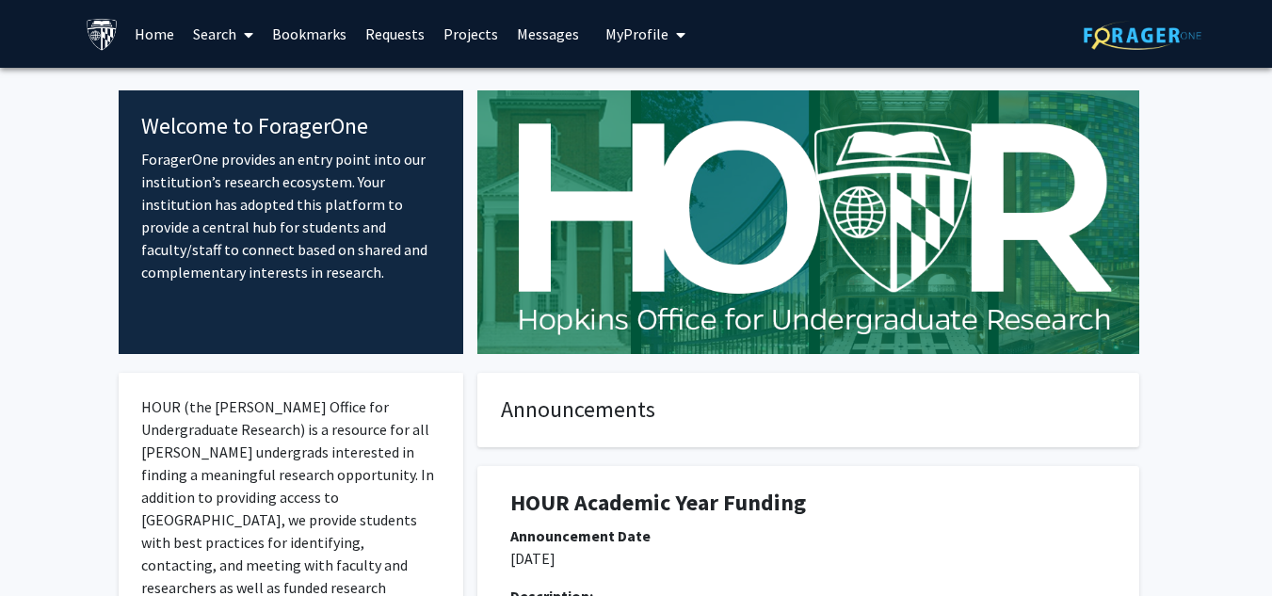
click at [328, 20] on link "Bookmarks" at bounding box center [309, 34] width 93 height 66
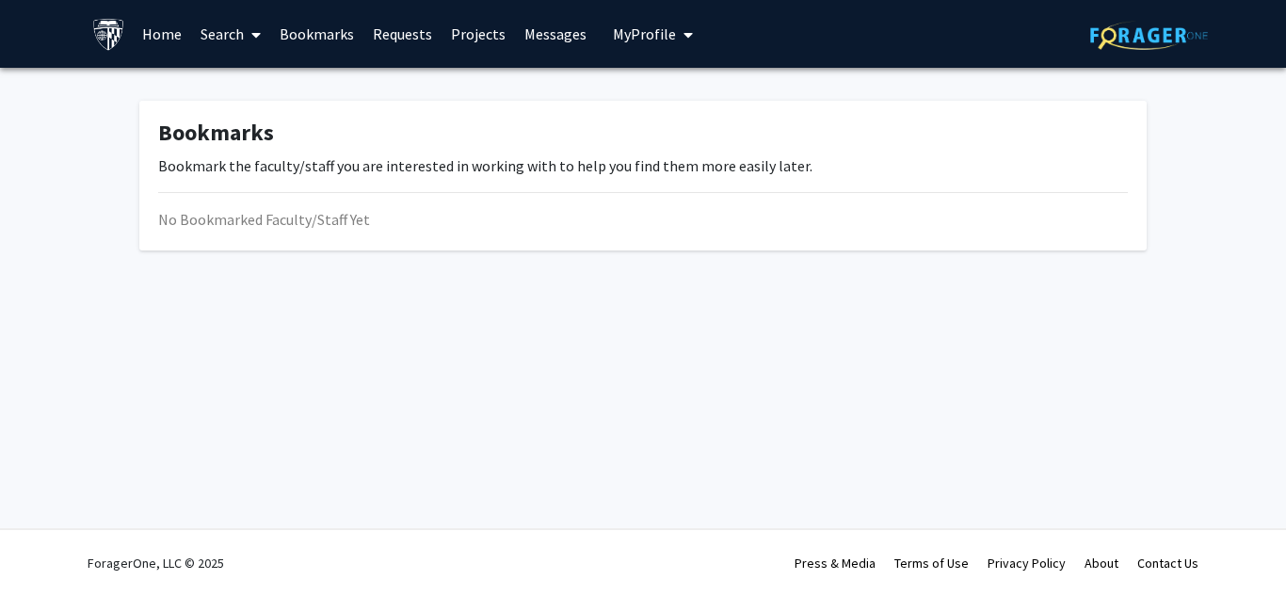
click at [380, 35] on link "Requests" at bounding box center [402, 34] width 78 height 66
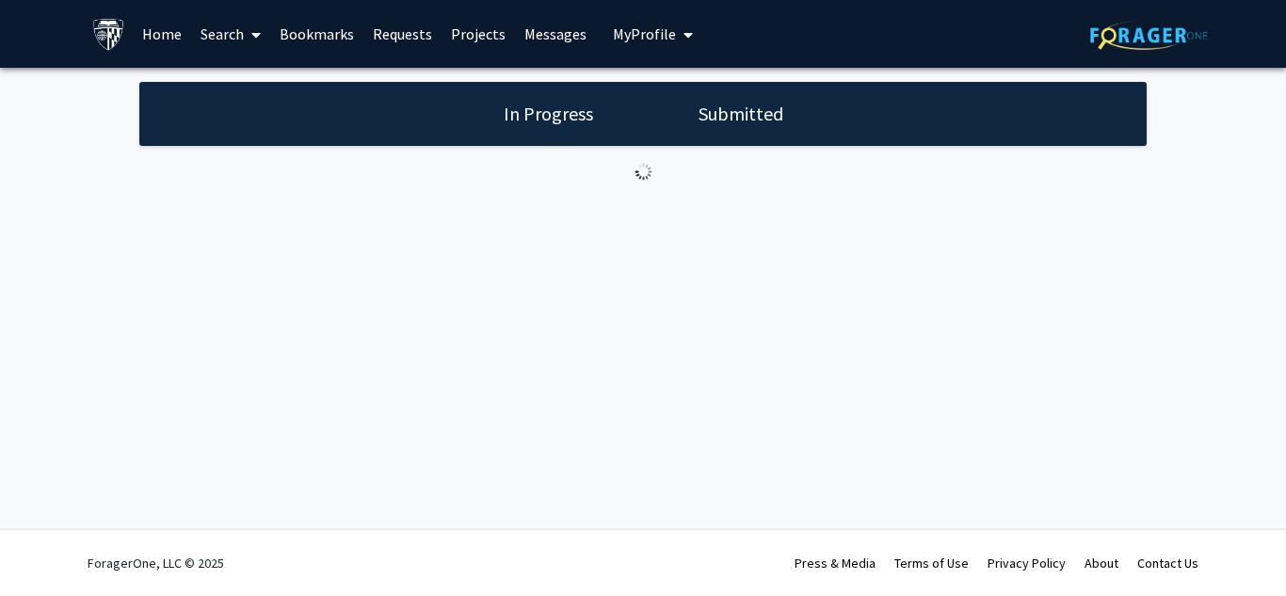
click at [473, 42] on link "Projects" at bounding box center [477, 34] width 73 height 66
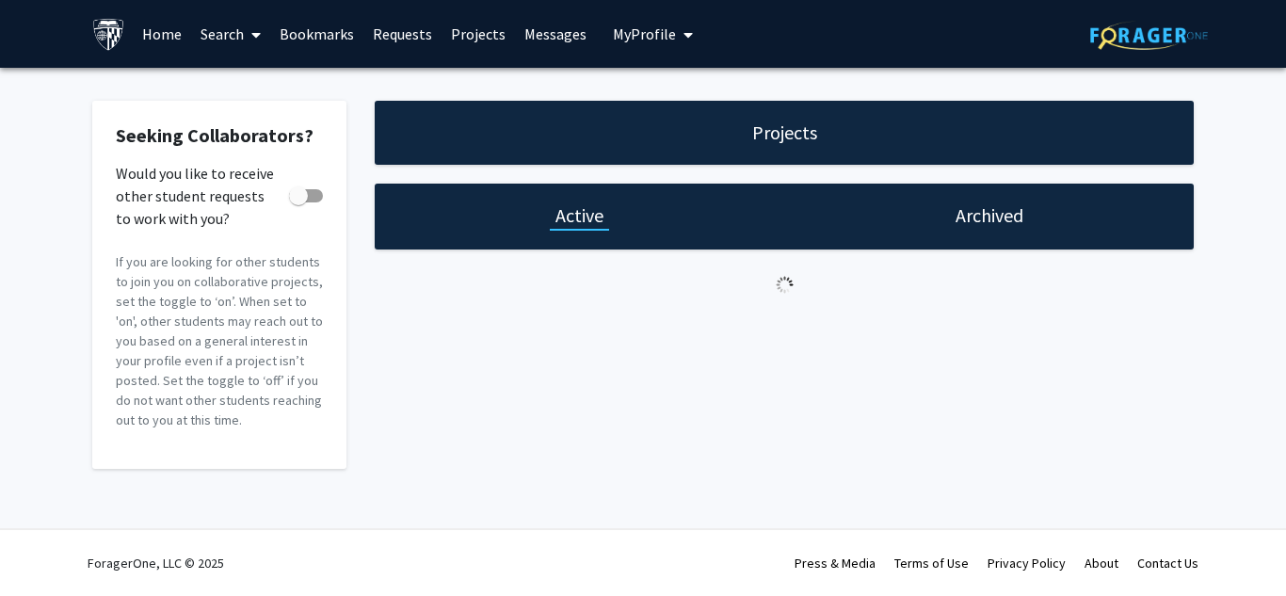
click at [557, 42] on link "Messages" at bounding box center [555, 34] width 81 height 66
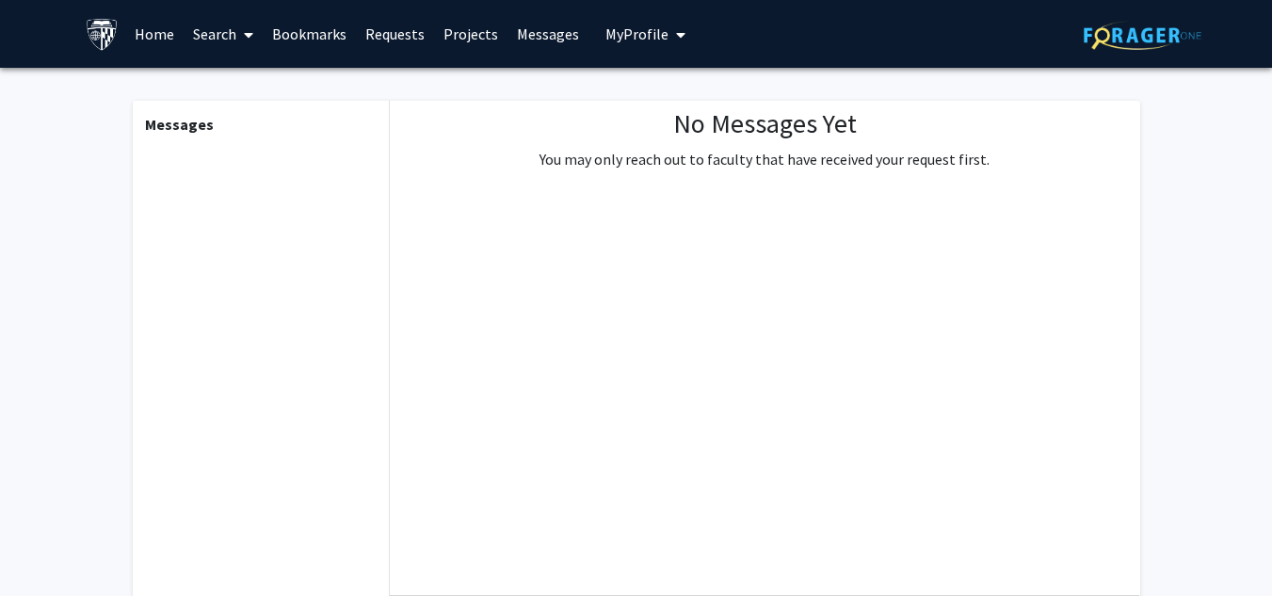
click at [605, 38] on span "My Profile" at bounding box center [636, 33] width 63 height 19
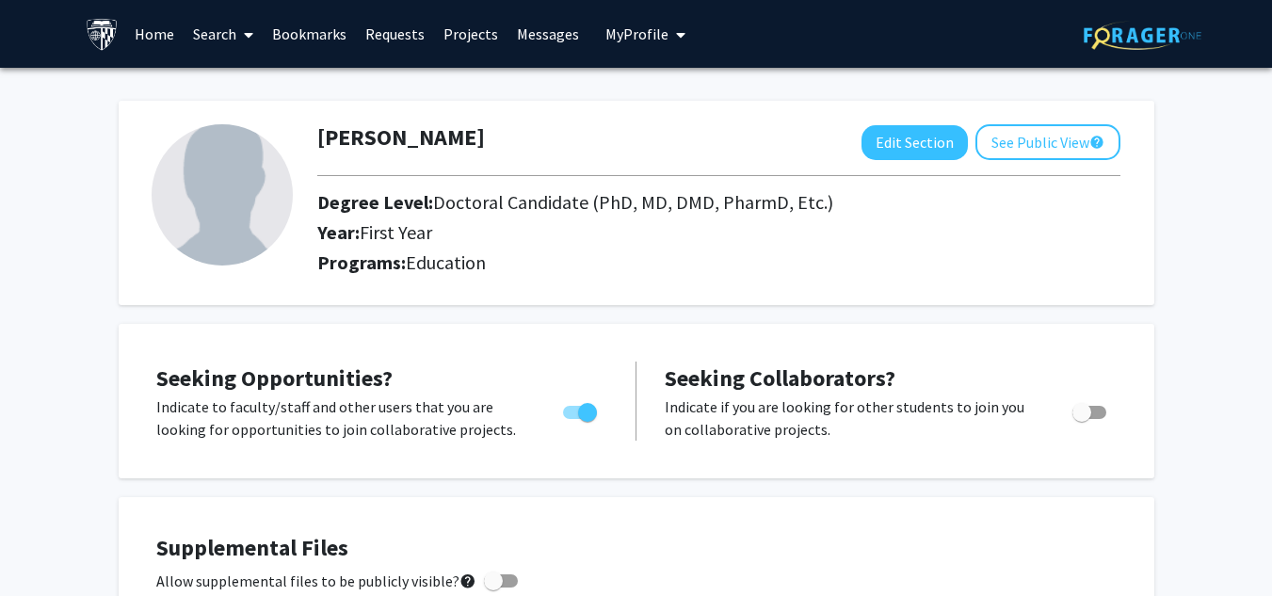
click at [222, 24] on link "Search" at bounding box center [223, 34] width 79 height 66
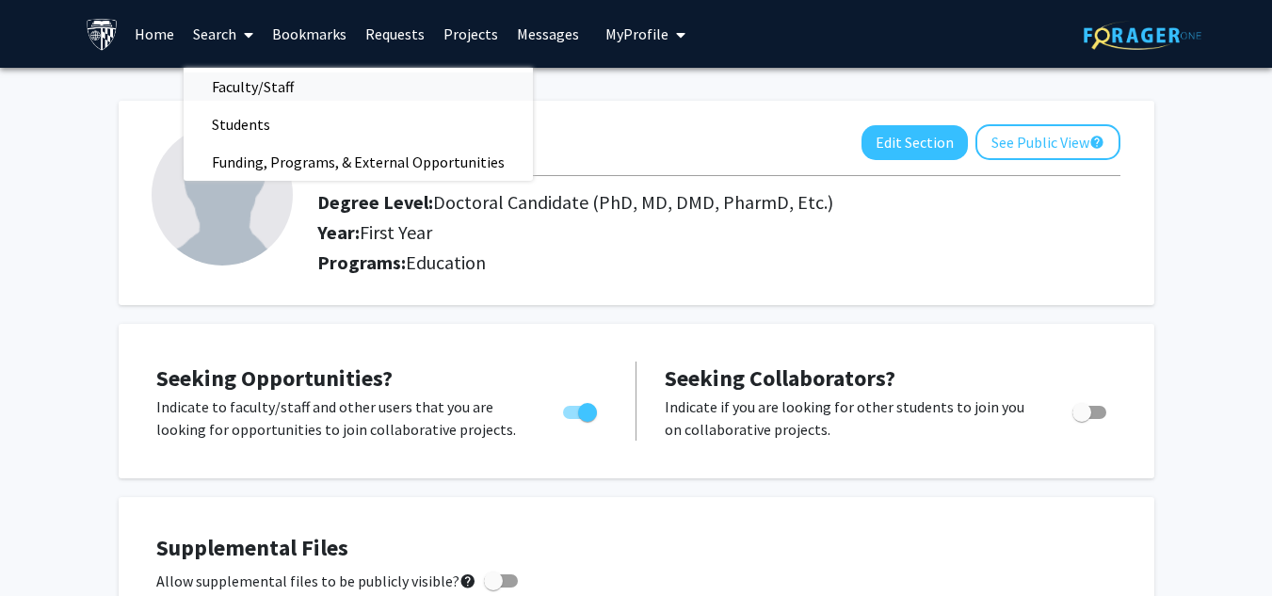
click at [236, 91] on span "Faculty/Staff" at bounding box center [253, 87] width 138 height 38
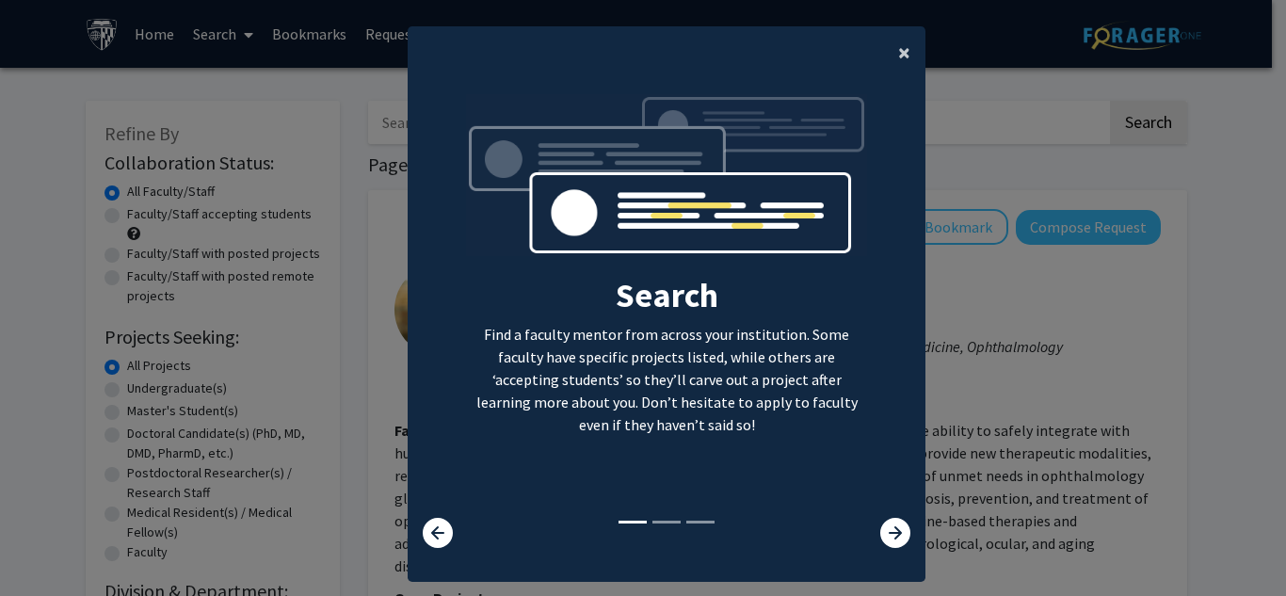
click at [898, 55] on span "×" at bounding box center [904, 52] width 12 height 29
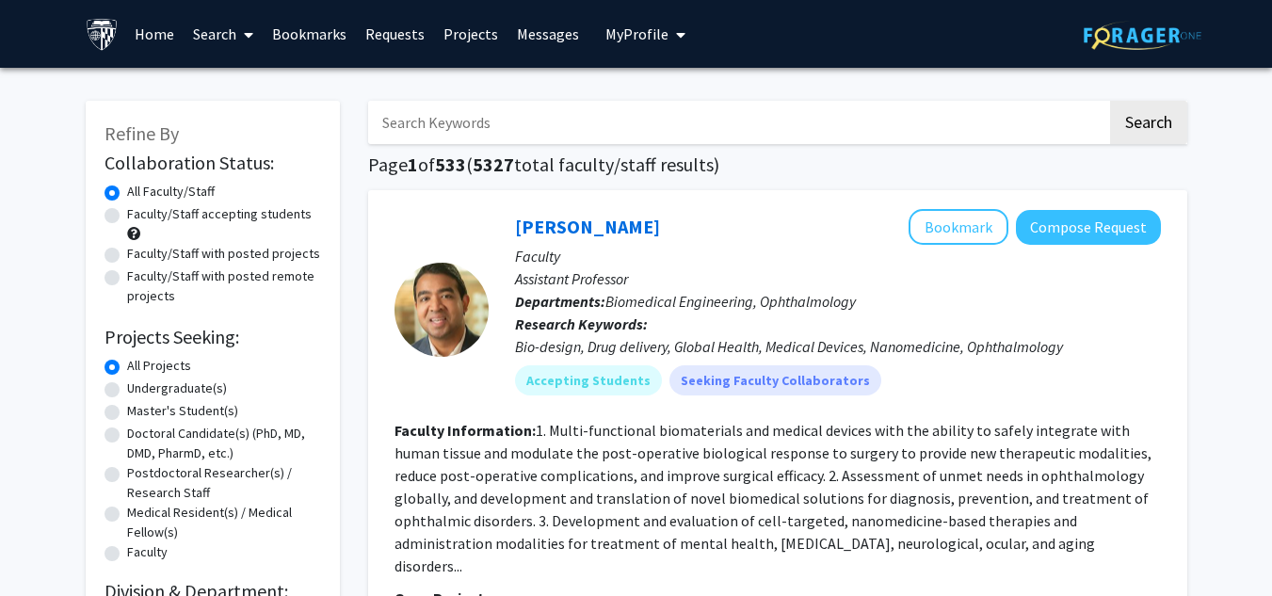
click at [270, 215] on label "Faculty/Staff accepting students" at bounding box center [219, 214] width 185 height 20
click at [139, 215] on input "Faculty/Staff accepting students" at bounding box center [133, 210] width 12 height 12
radio input "true"
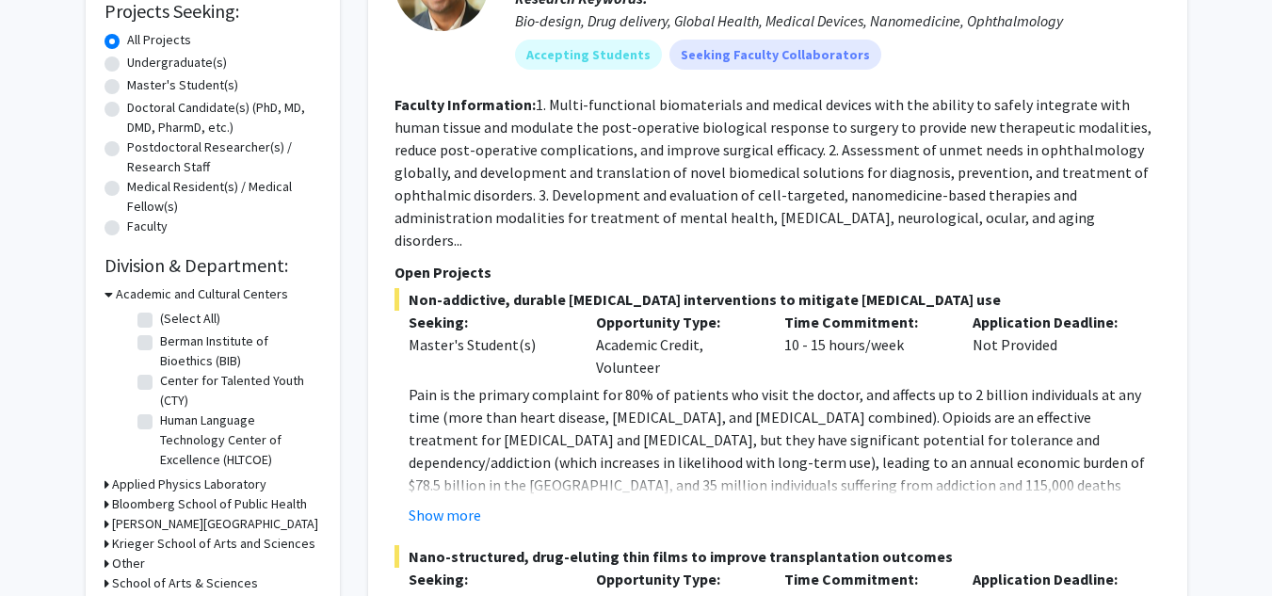
scroll to position [445, 0]
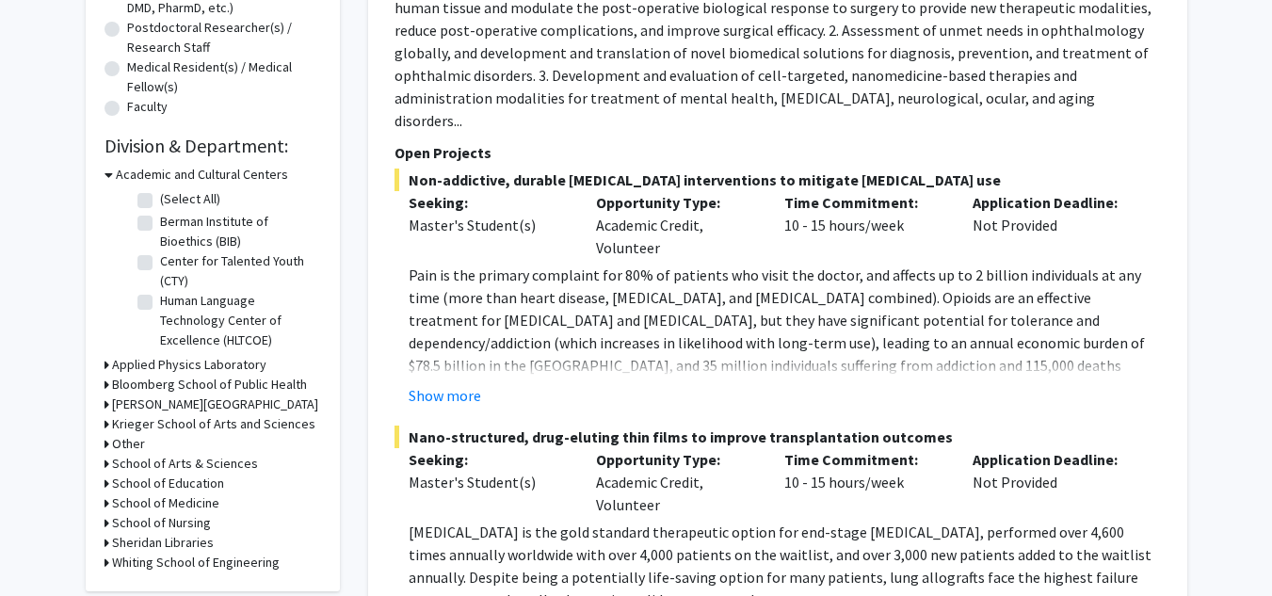
click at [192, 477] on h3 "School of Education" at bounding box center [168, 484] width 112 height 20
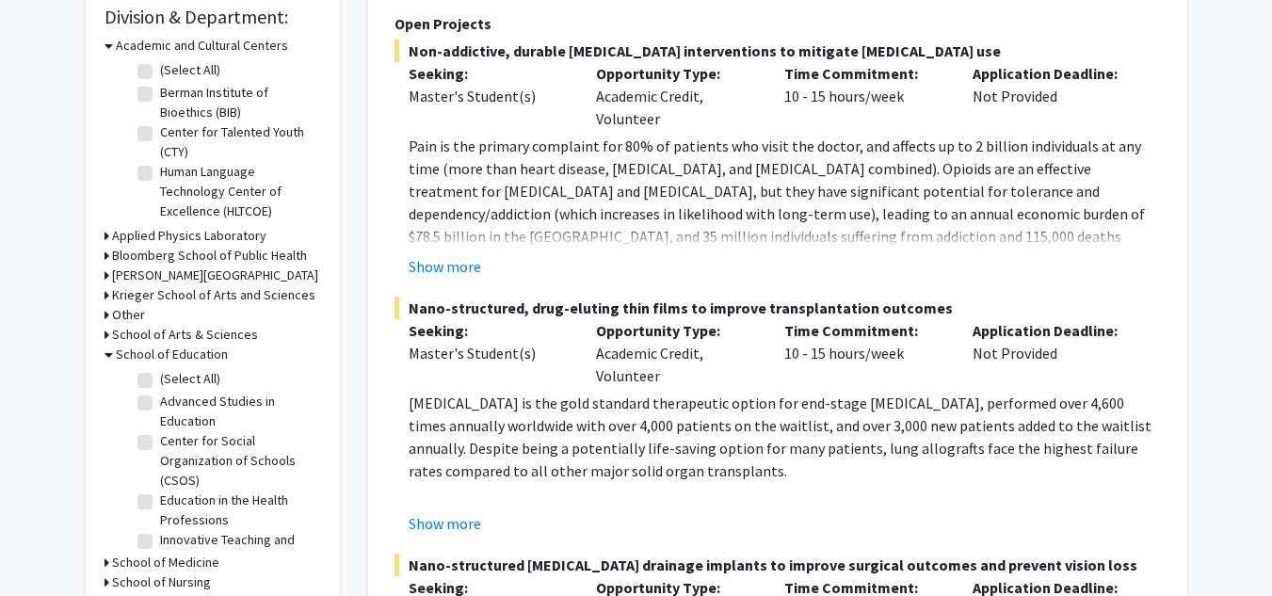
scroll to position [575, 0]
click at [160, 377] on label "(Select All)" at bounding box center [190, 378] width 60 height 20
click at [160, 377] on input "(Select All)" at bounding box center [166, 374] width 12 height 12
checkbox input "true"
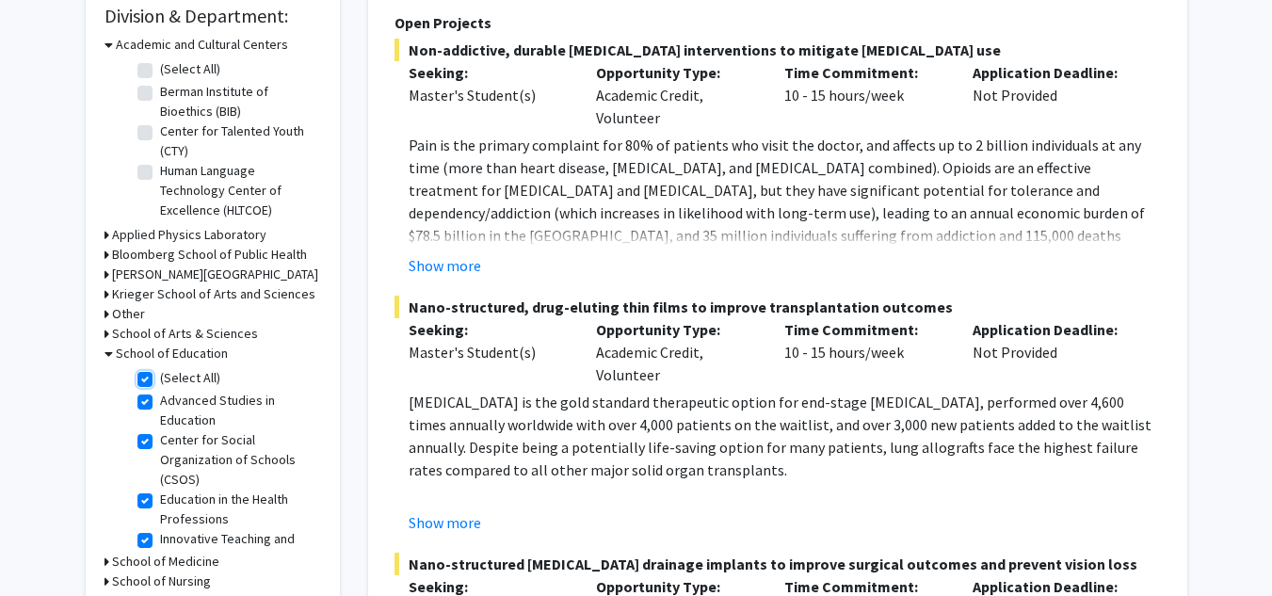
checkbox input "true"
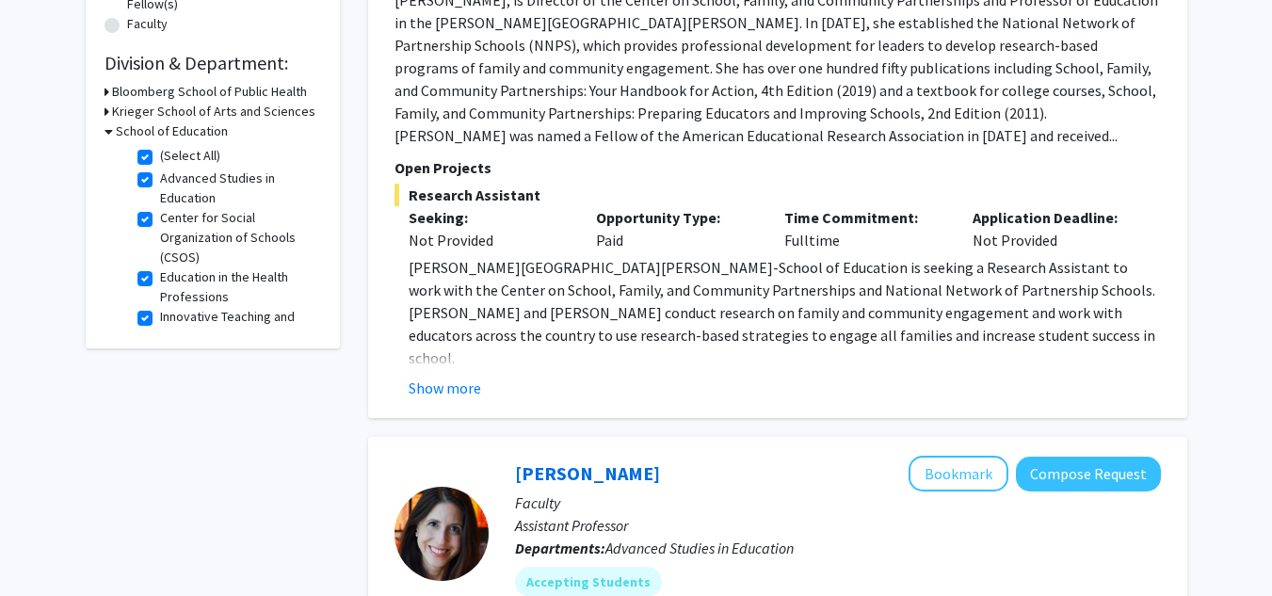
scroll to position [529, 0]
click at [471, 401] on div "Joyce Epstein Bookmark Compose Request Faculty Professor Departments: Departmen…" at bounding box center [777, 39] width 819 height 756
click at [460, 388] on button "Show more" at bounding box center [445, 387] width 72 height 23
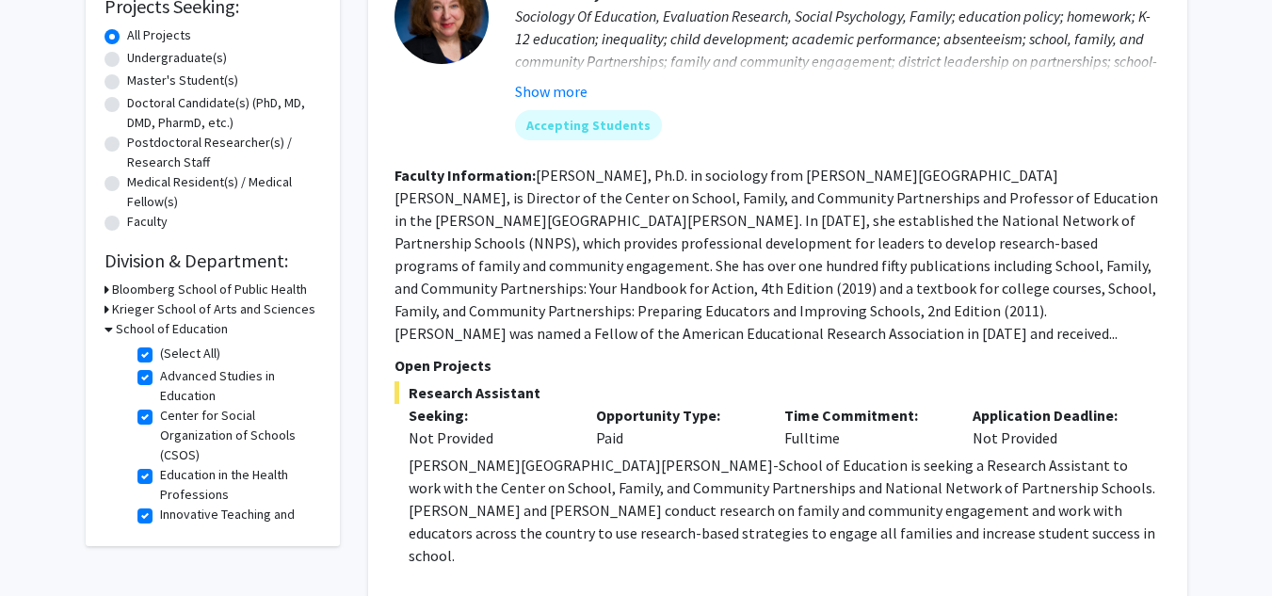
scroll to position [0, 0]
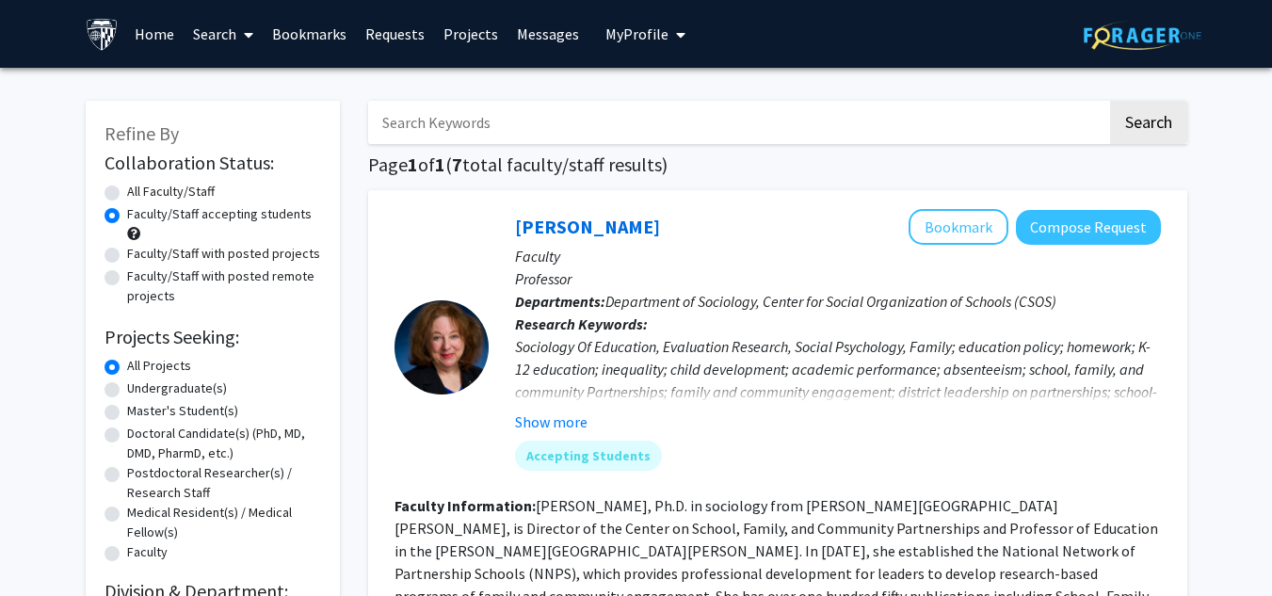
click at [197, 277] on label "Faculty/Staff with posted remote projects" at bounding box center [224, 286] width 194 height 40
click at [139, 277] on input "Faculty/Staff with posted remote projects" at bounding box center [133, 272] width 12 height 12
radio input "true"
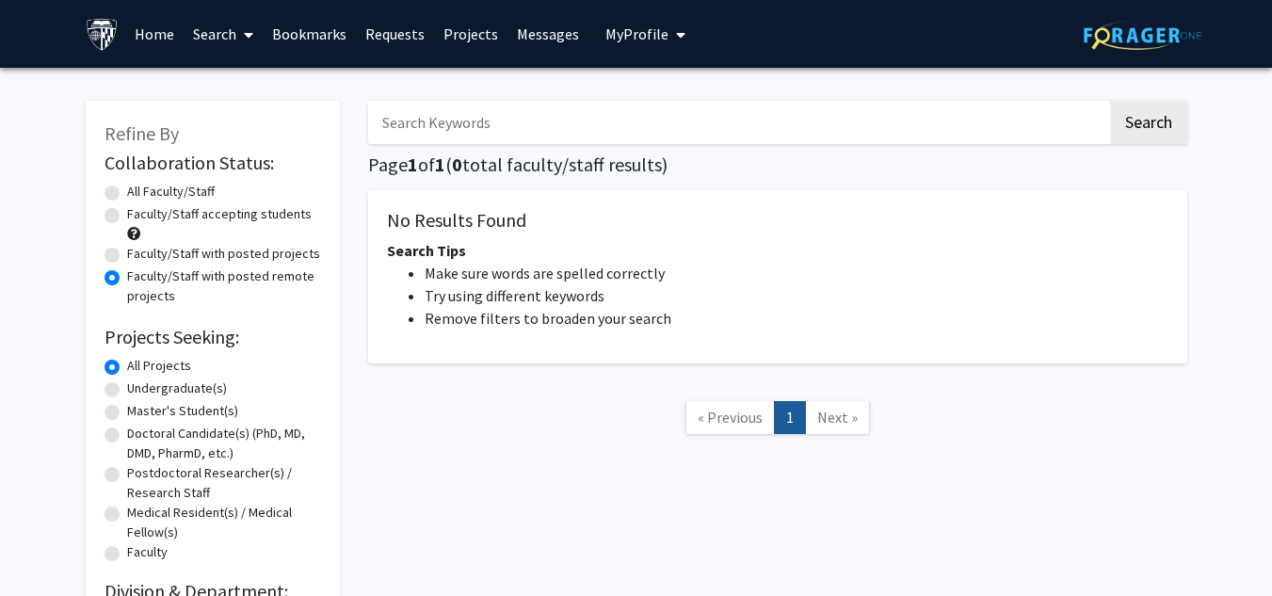
click at [128, 364] on label "All Projects" at bounding box center [159, 366] width 64 height 20
click at [128, 364] on input "All Projects" at bounding box center [133, 362] width 12 height 12
click at [206, 33] on link "Search" at bounding box center [223, 34] width 79 height 66
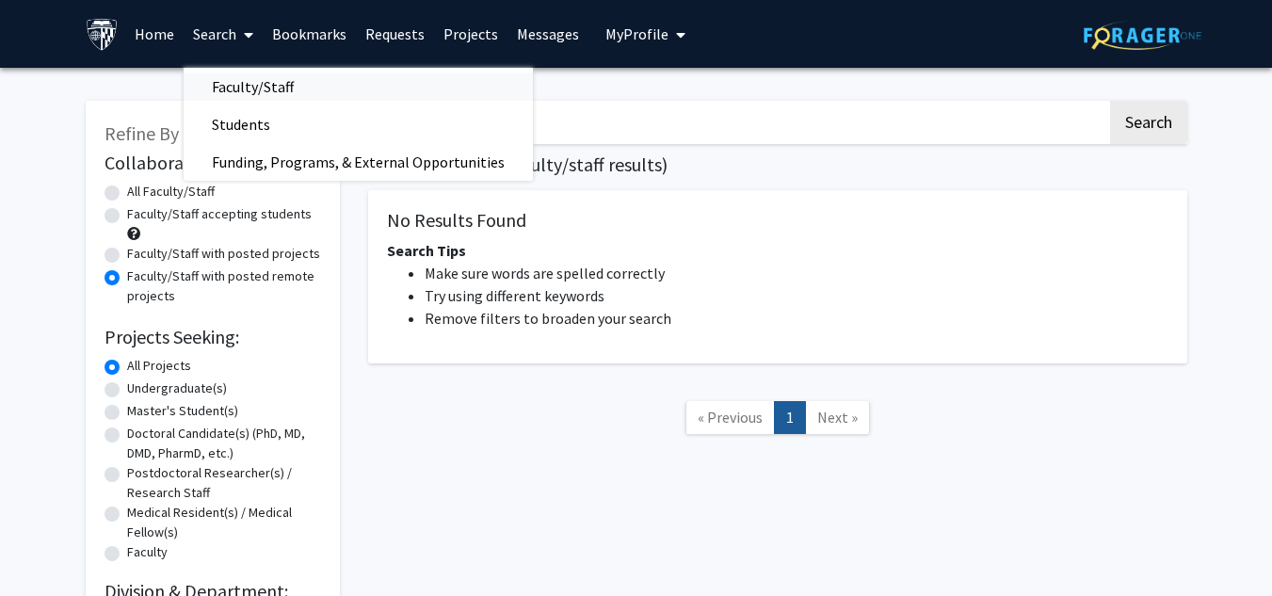
click at [218, 86] on span "Faculty/Staff" at bounding box center [253, 87] width 138 height 38
radio input "true"
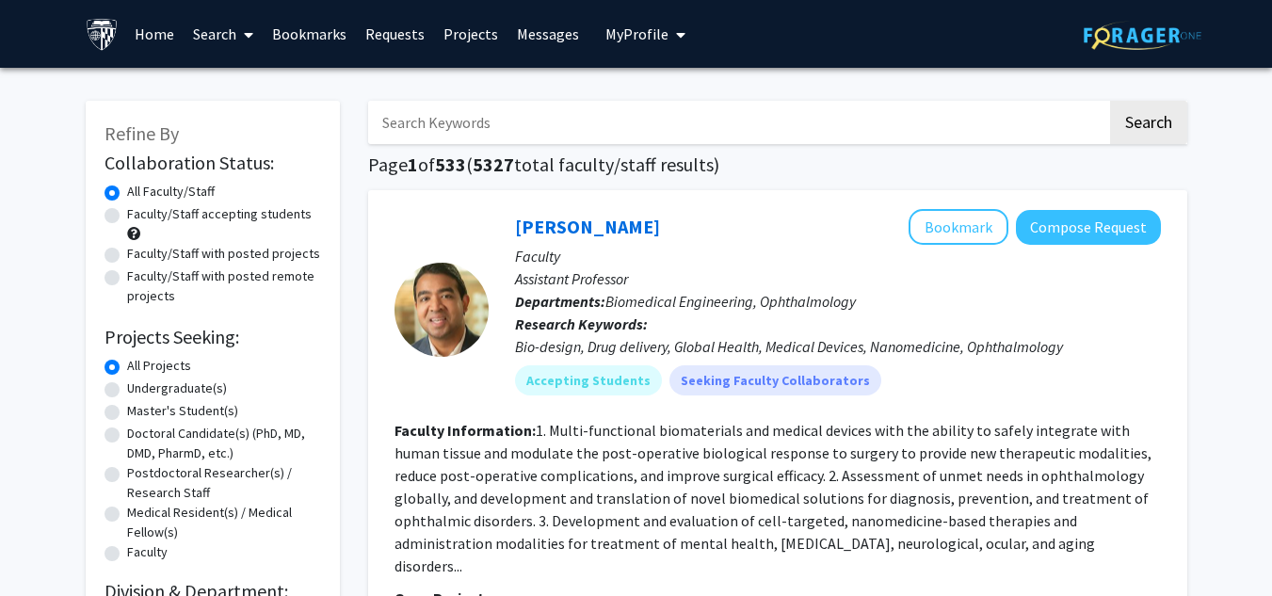
click at [171, 271] on label "Faculty/Staff with posted remote projects" at bounding box center [224, 286] width 194 height 40
click at [139, 271] on input "Faculty/Staff with posted remote projects" at bounding box center [133, 272] width 12 height 12
radio input "true"
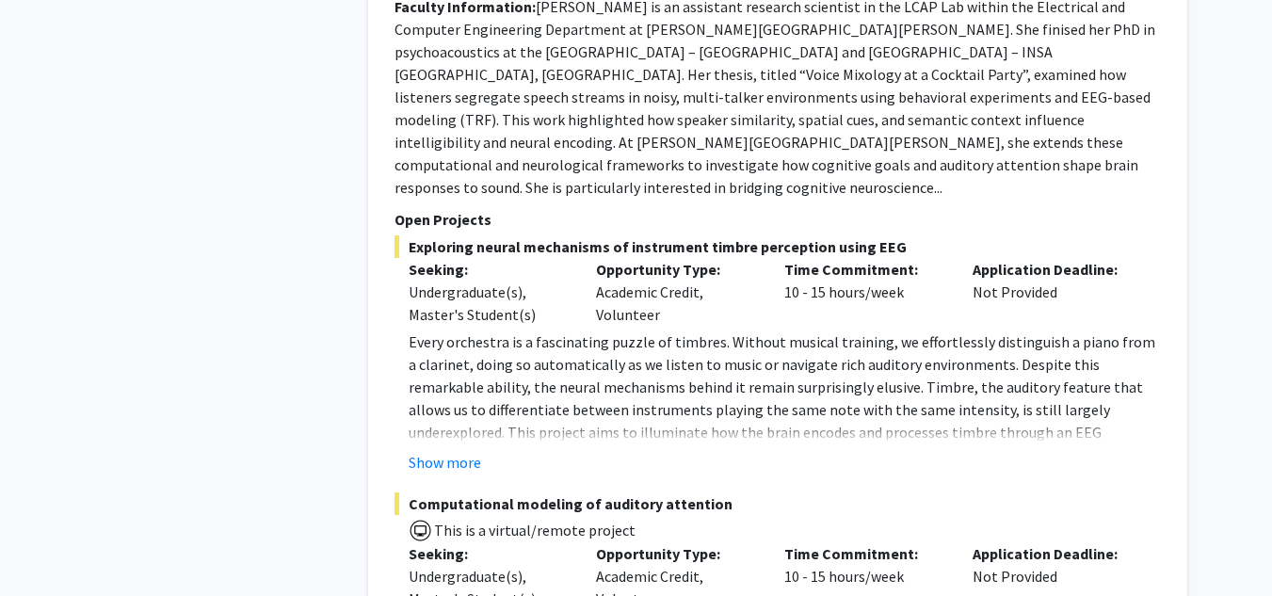
scroll to position [5353, 0]
click at [449, 452] on button "Show more" at bounding box center [445, 463] width 72 height 23
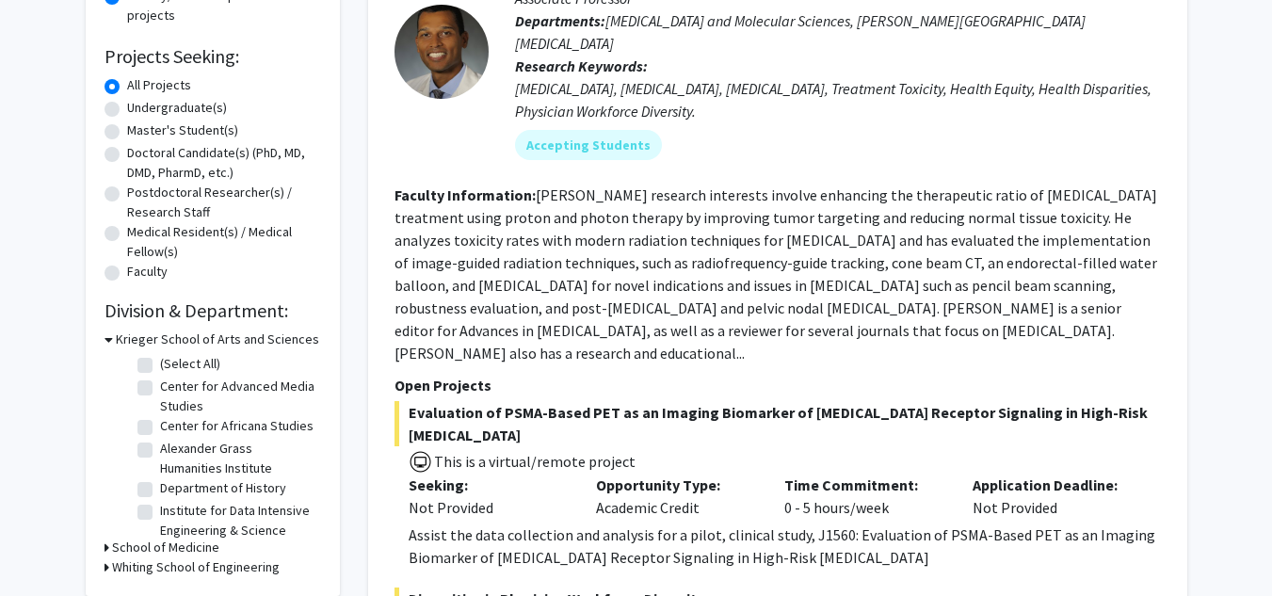
scroll to position [0, 0]
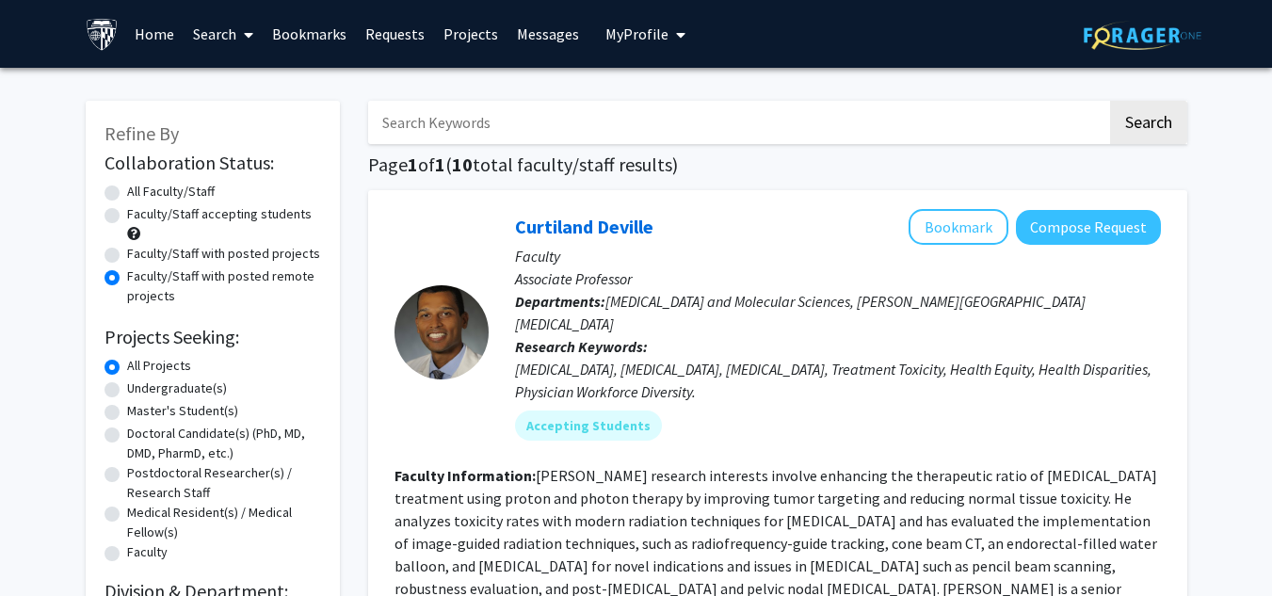
click at [225, 22] on link "Search" at bounding box center [223, 34] width 79 height 66
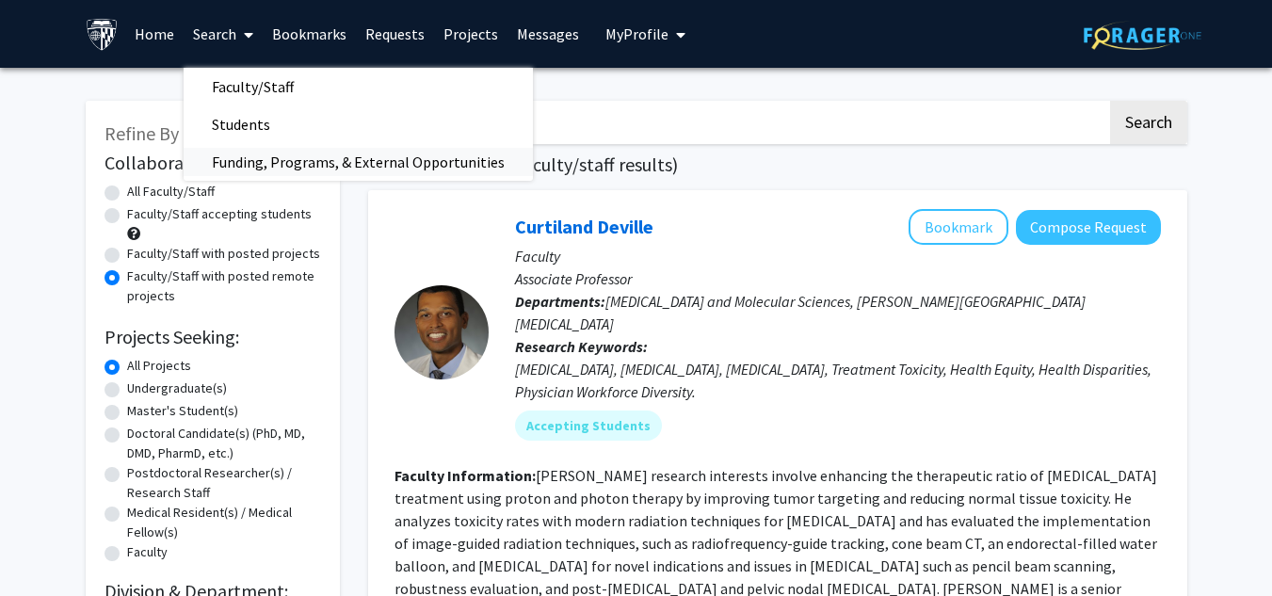
click at [251, 160] on span "Funding, Programs, & External Opportunities" at bounding box center [358, 162] width 349 height 38
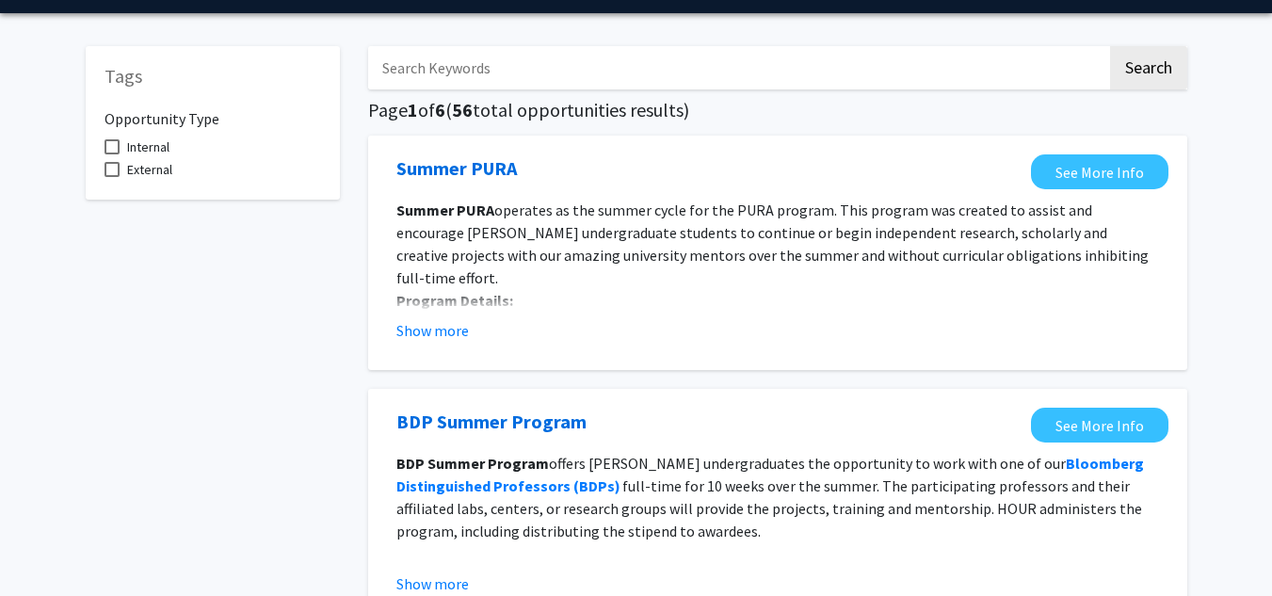
scroll to position [59, 0]
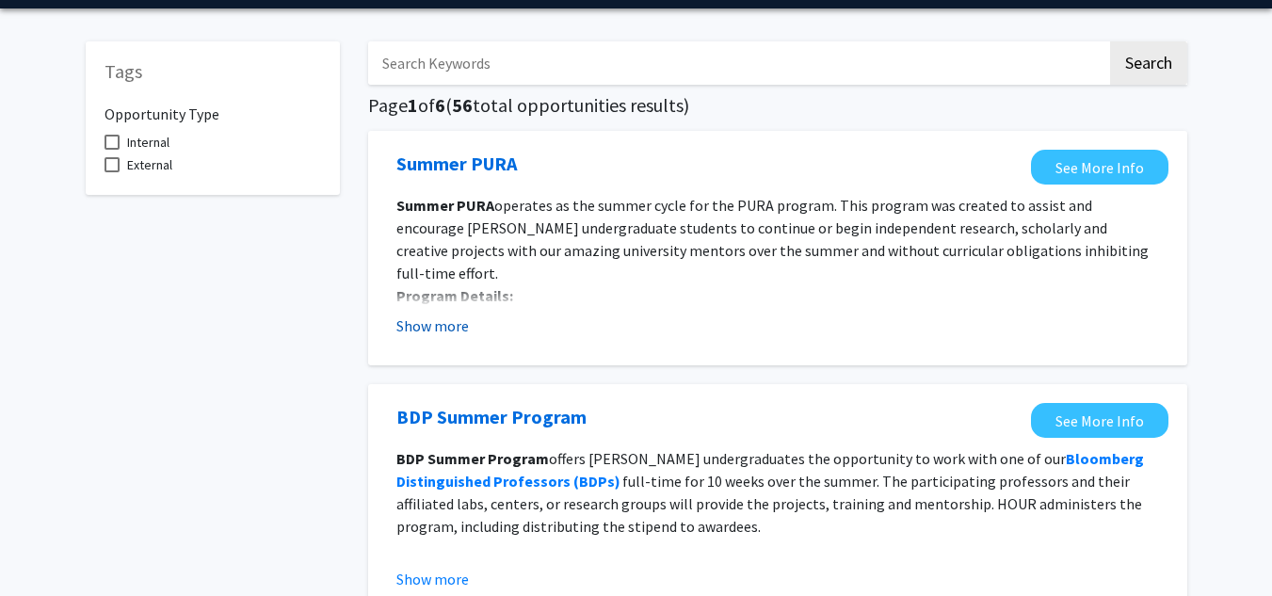
click at [444, 329] on button "Show more" at bounding box center [432, 325] width 72 height 23
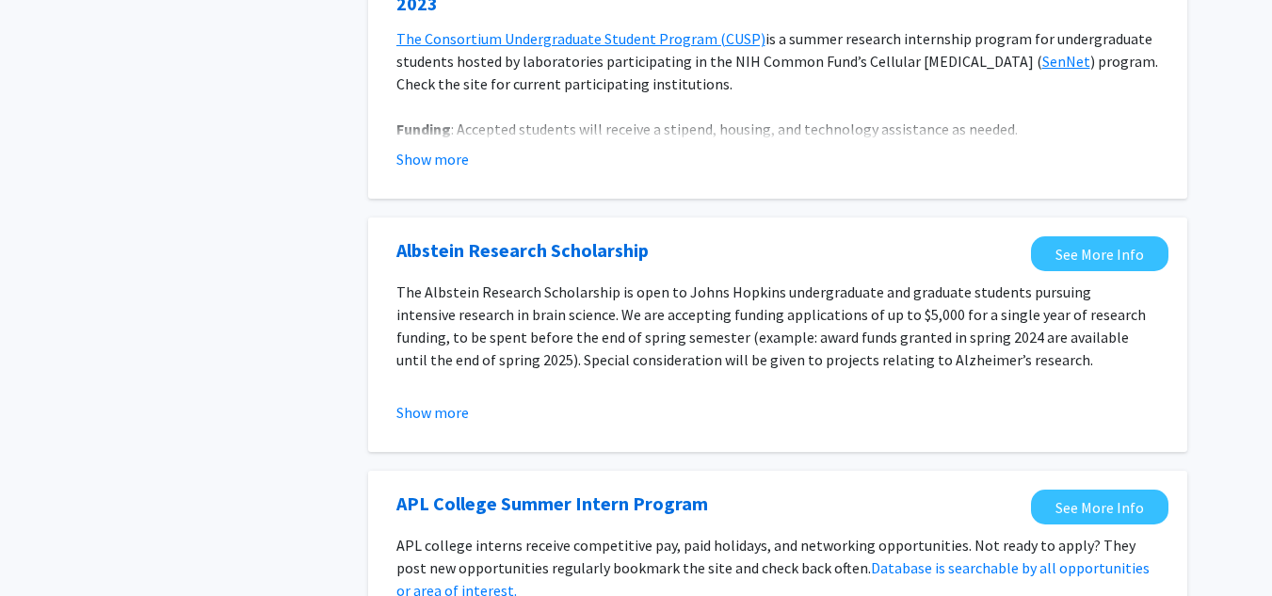
scroll to position [1146, 0]
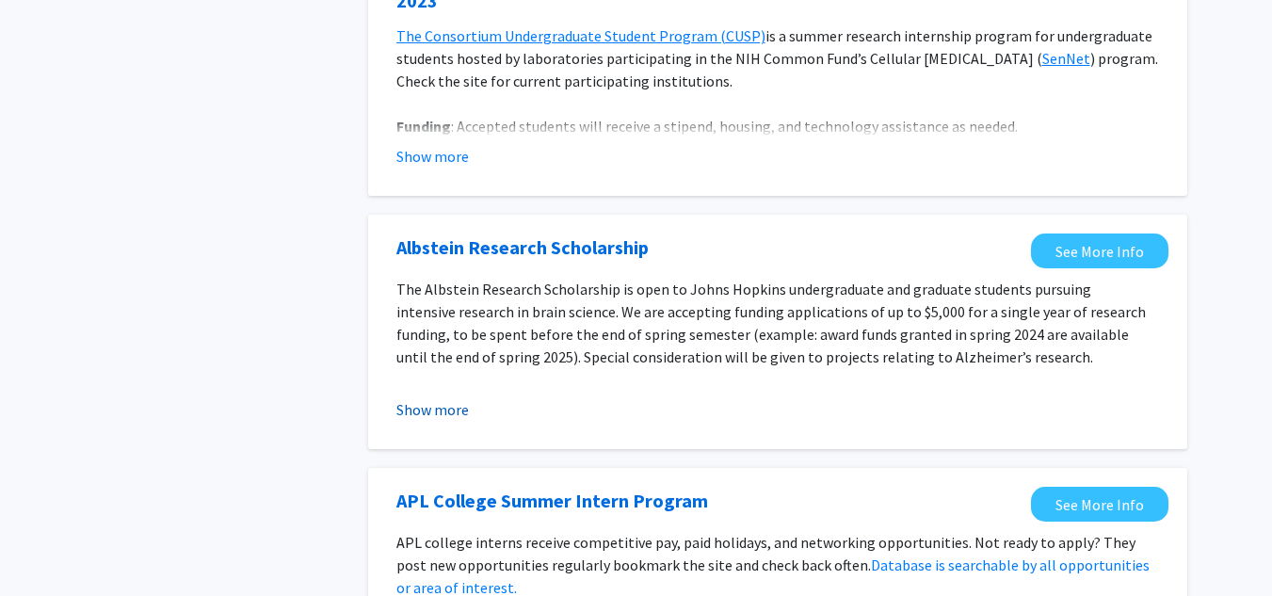
click at [454, 398] on button "Show more" at bounding box center [432, 409] width 72 height 23
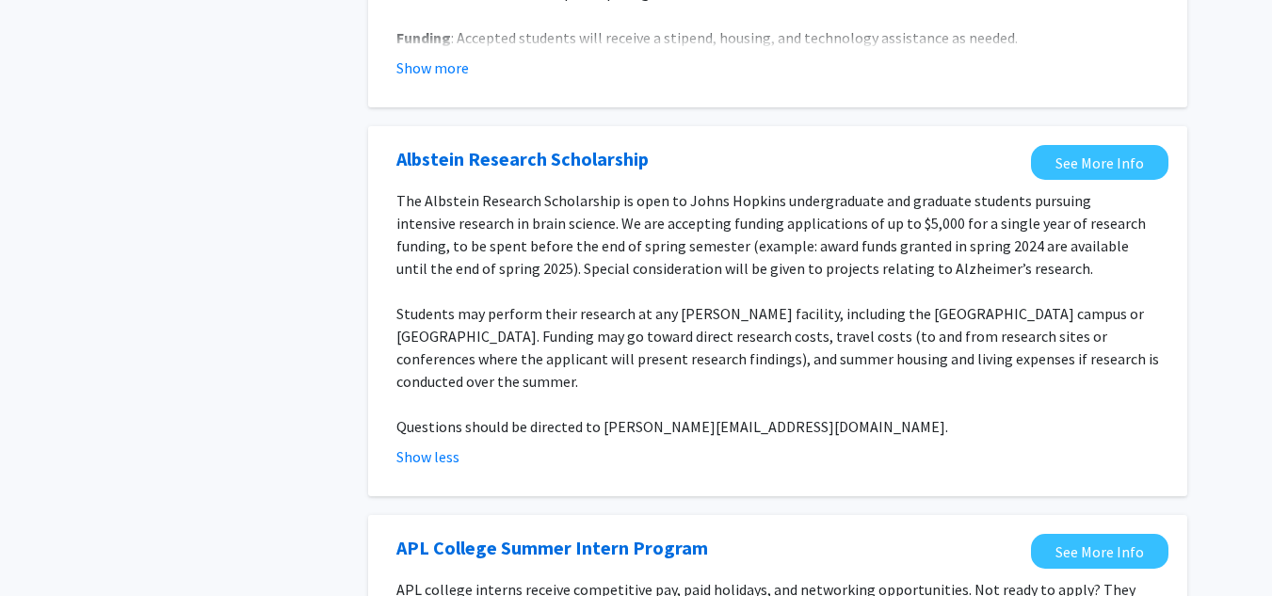
scroll to position [1235, 0]
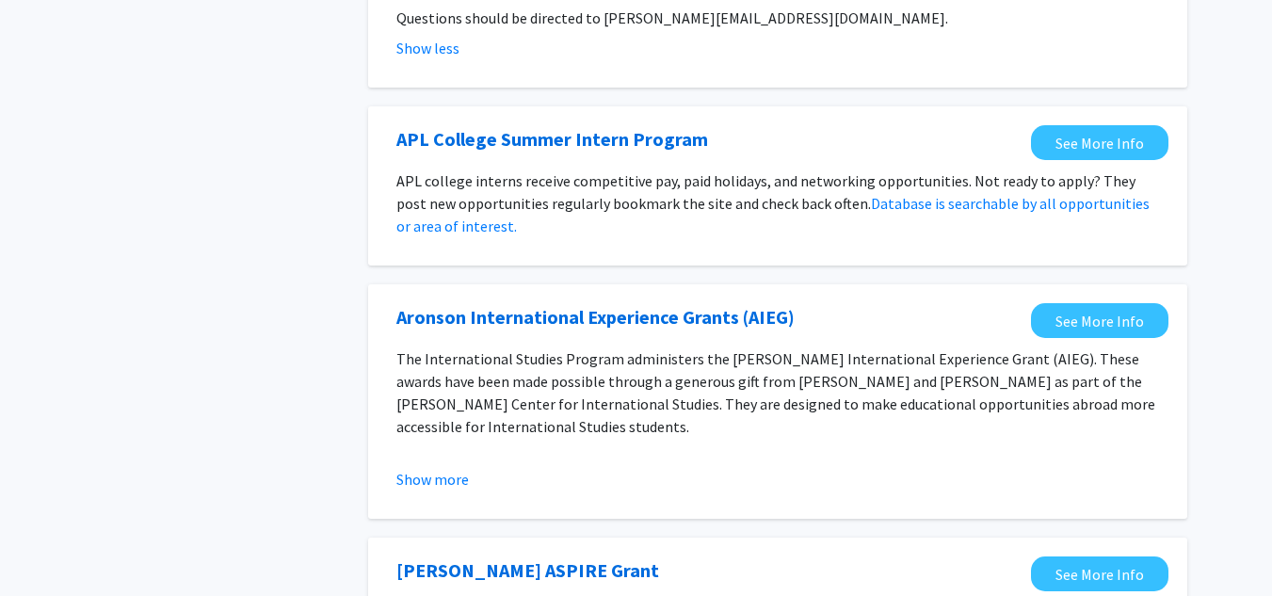
click at [674, 438] on p at bounding box center [777, 449] width 763 height 23
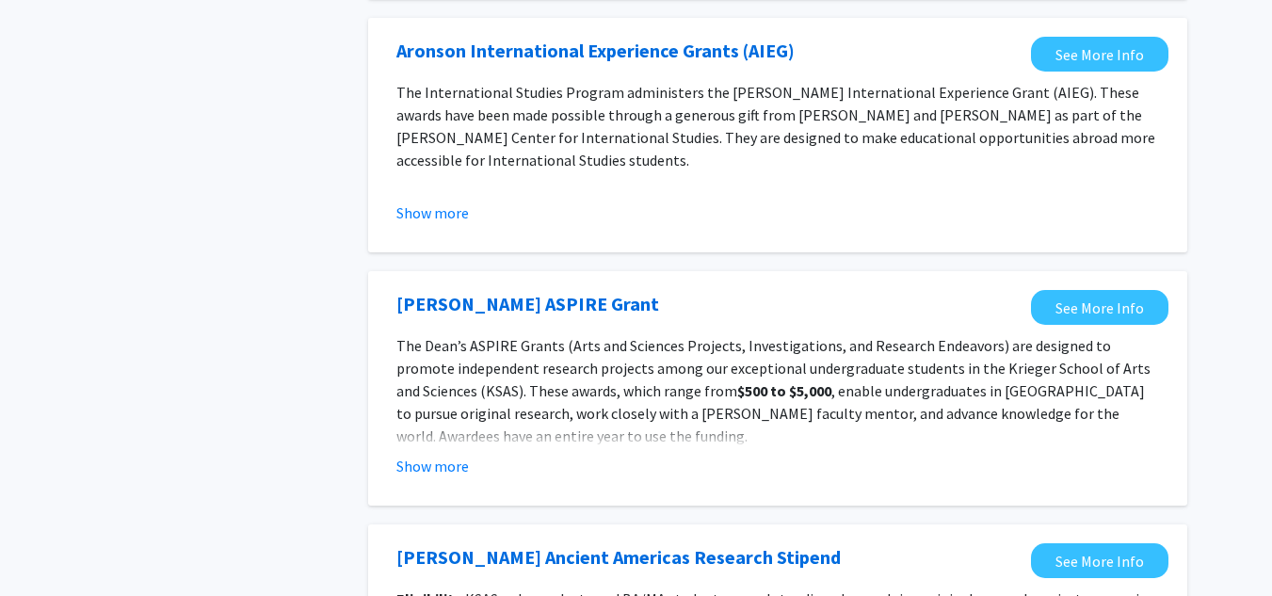
scroll to position [1913, 0]
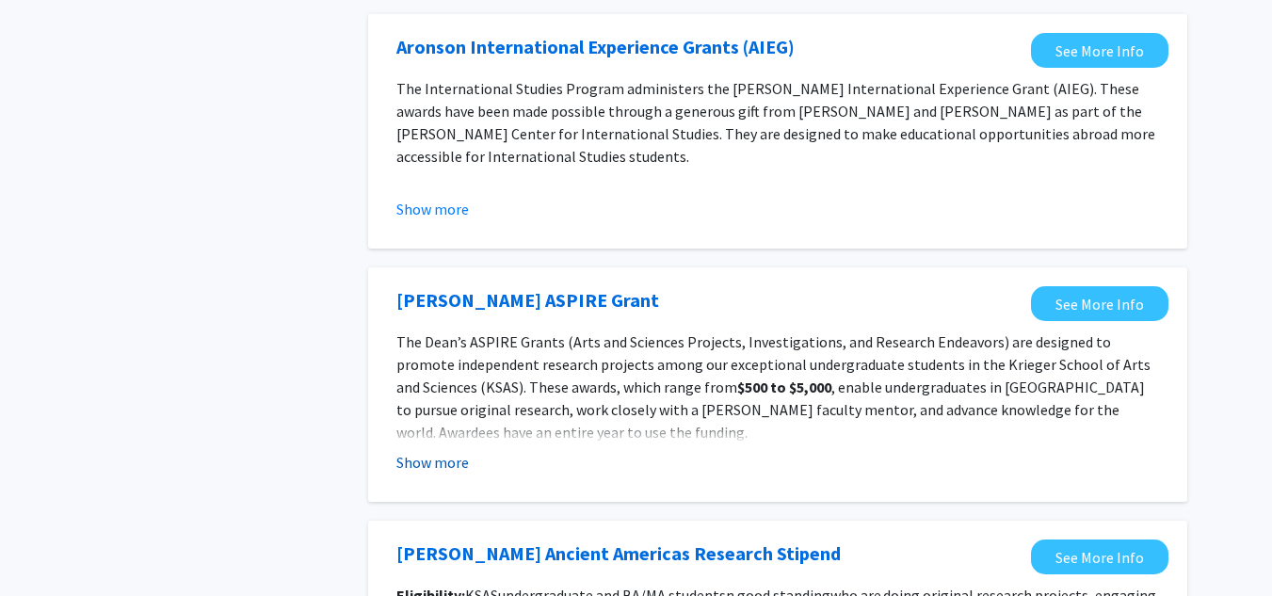
click at [454, 451] on button "Show more" at bounding box center [432, 462] width 72 height 23
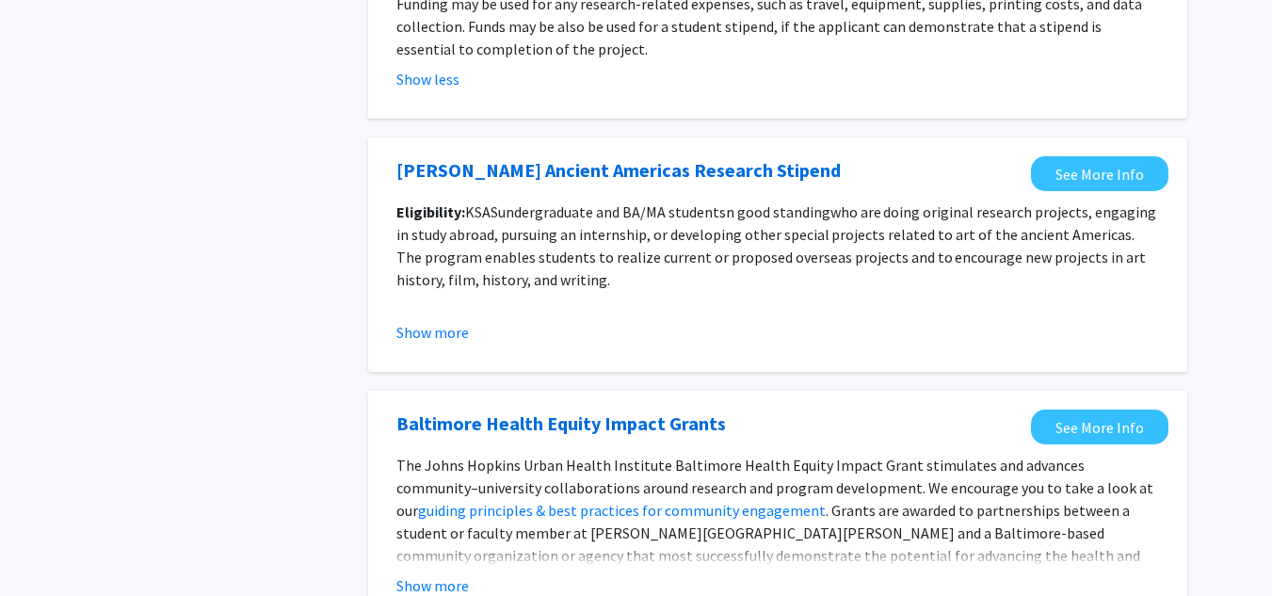
scroll to position [2613, 0]
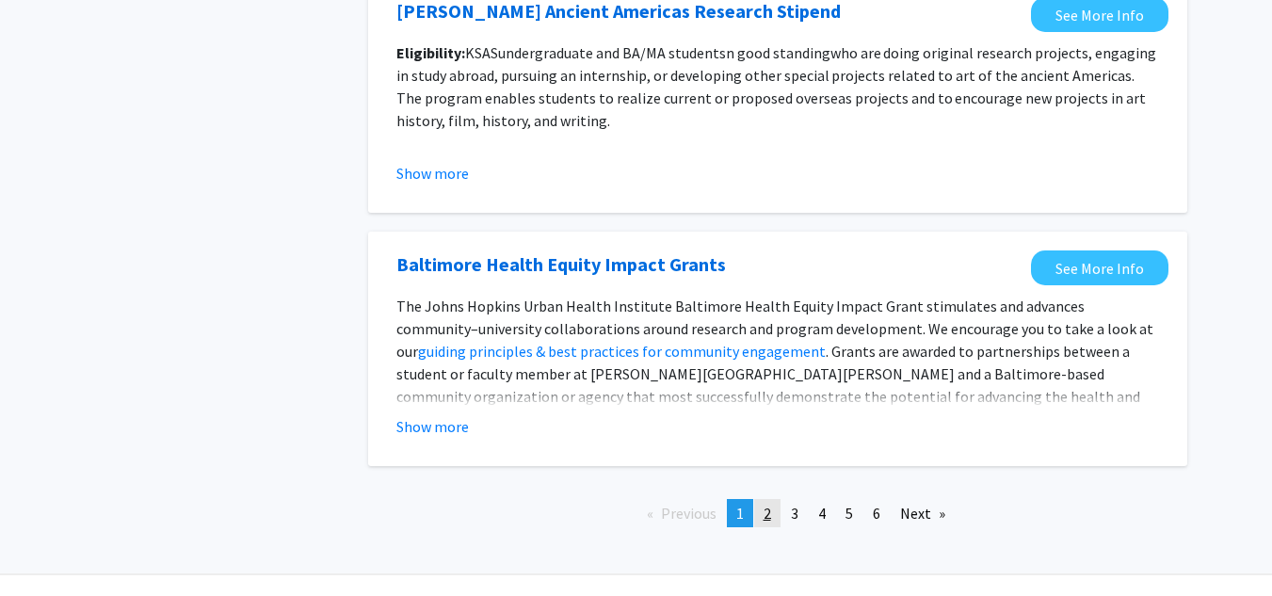
click at [765, 504] on span "2" at bounding box center [767, 513] width 8 height 19
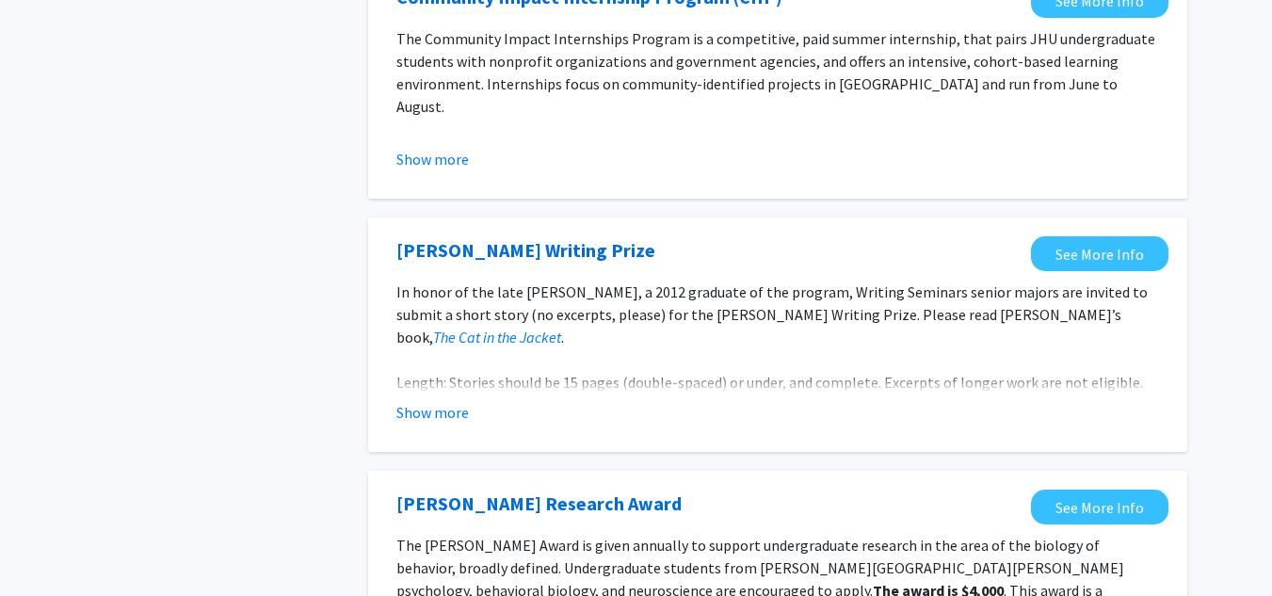
scroll to position [1768, 0]
click at [448, 409] on button "Show more" at bounding box center [432, 411] width 72 height 23
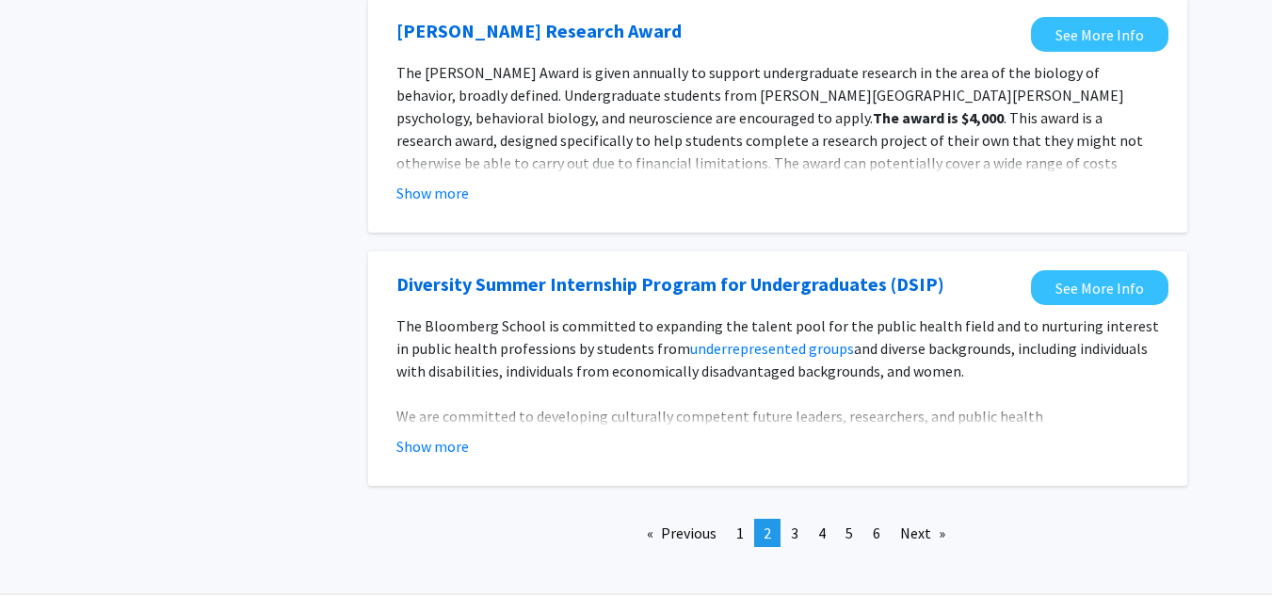
scroll to position [2395, 0]
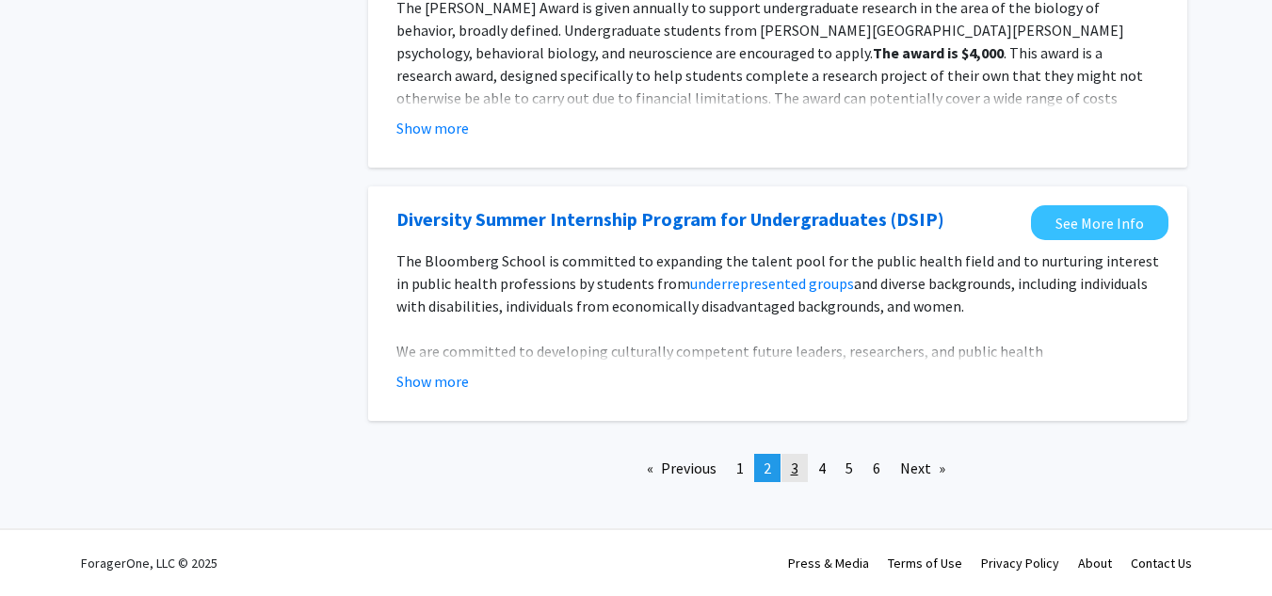
click at [800, 468] on link "page 3" at bounding box center [794, 468] width 26 height 28
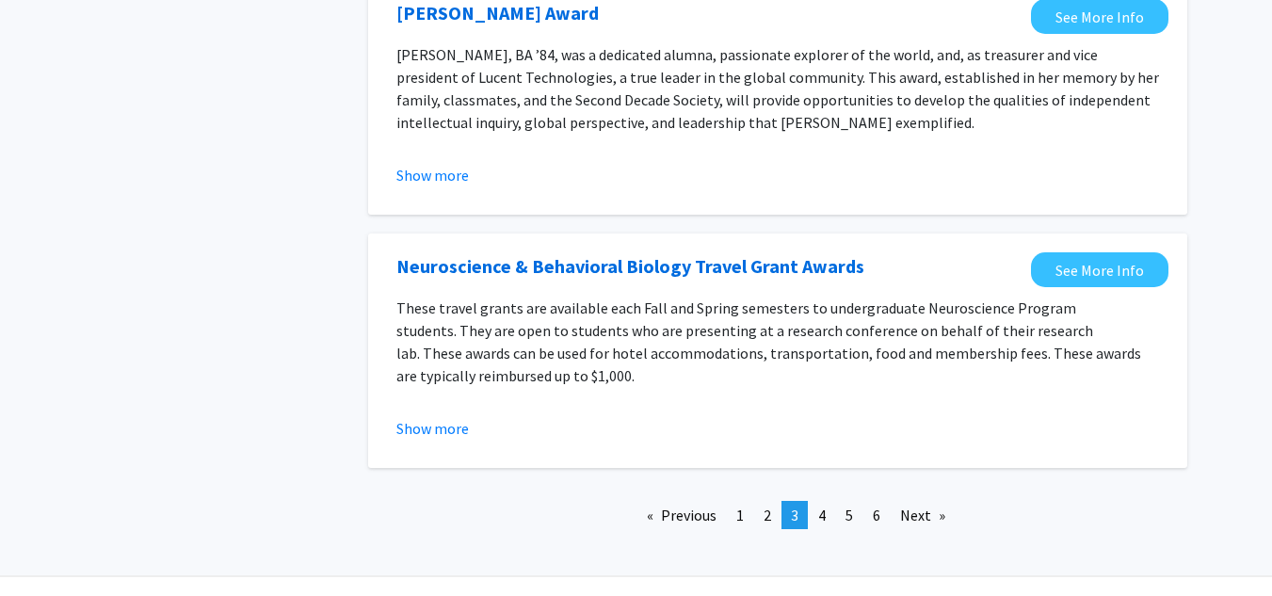
scroll to position [2228, 0]
click at [833, 500] on link "page 4" at bounding box center [822, 514] width 26 height 28
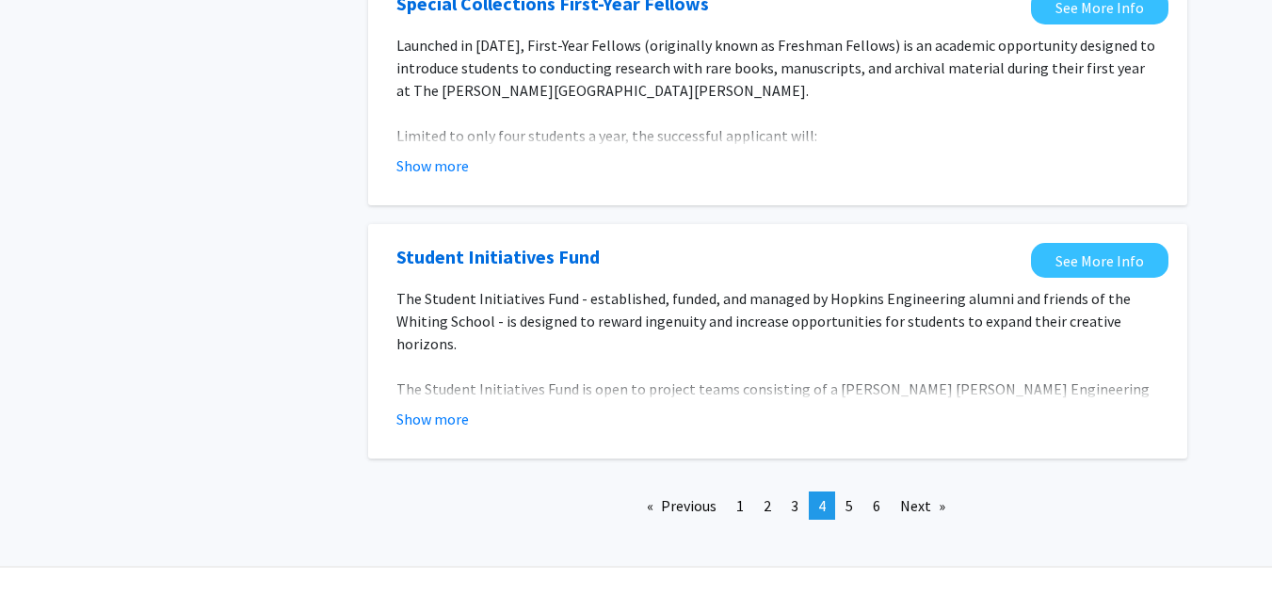
scroll to position [2238, 0]
click at [850, 495] on span "5" at bounding box center [849, 504] width 8 height 19
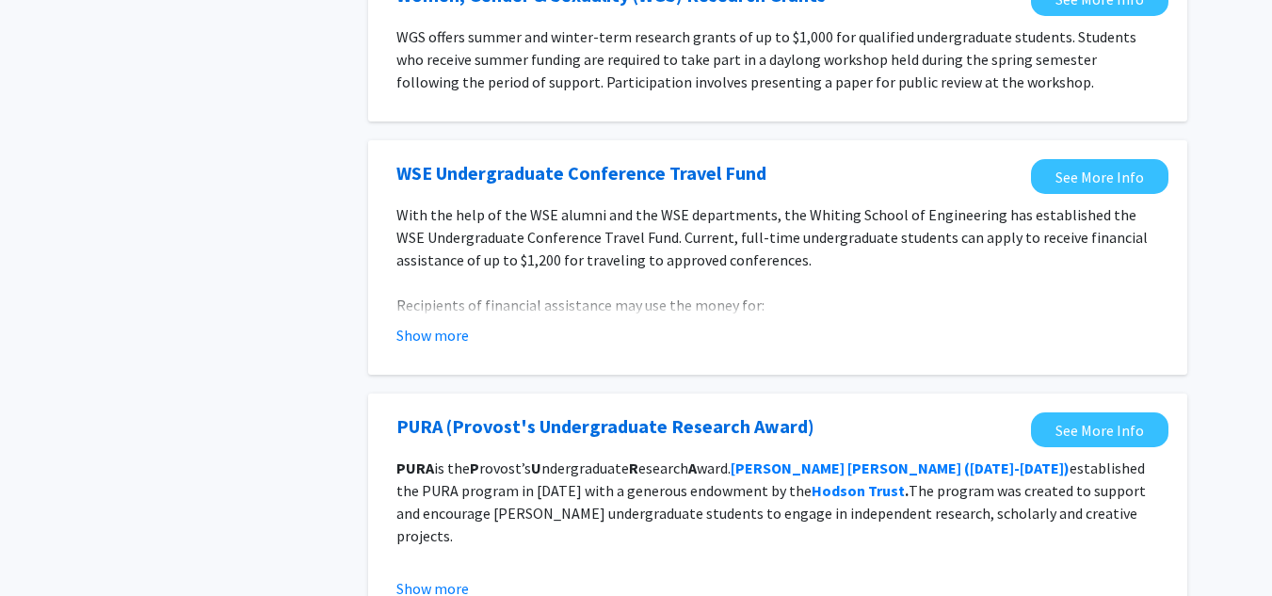
scroll to position [1526, 0]
